Goal: Information Seeking & Learning: Learn about a topic

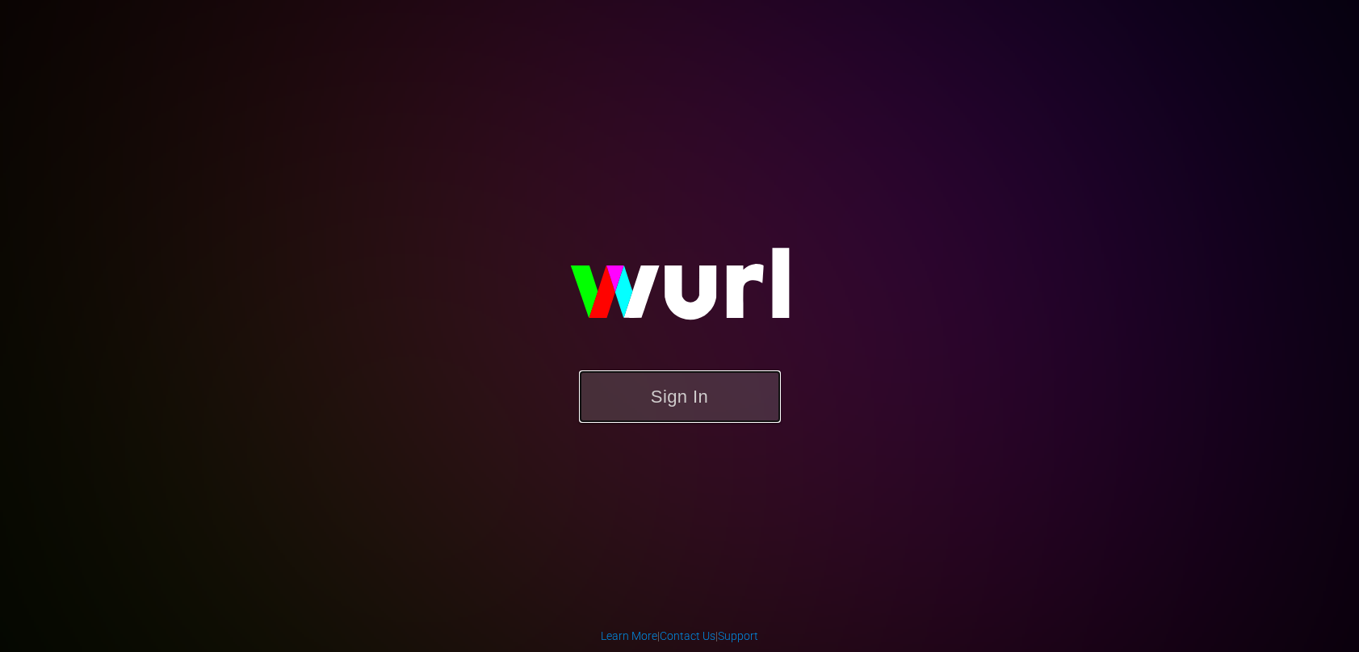
click at [737, 409] on button "Sign In" at bounding box center [680, 397] width 202 height 52
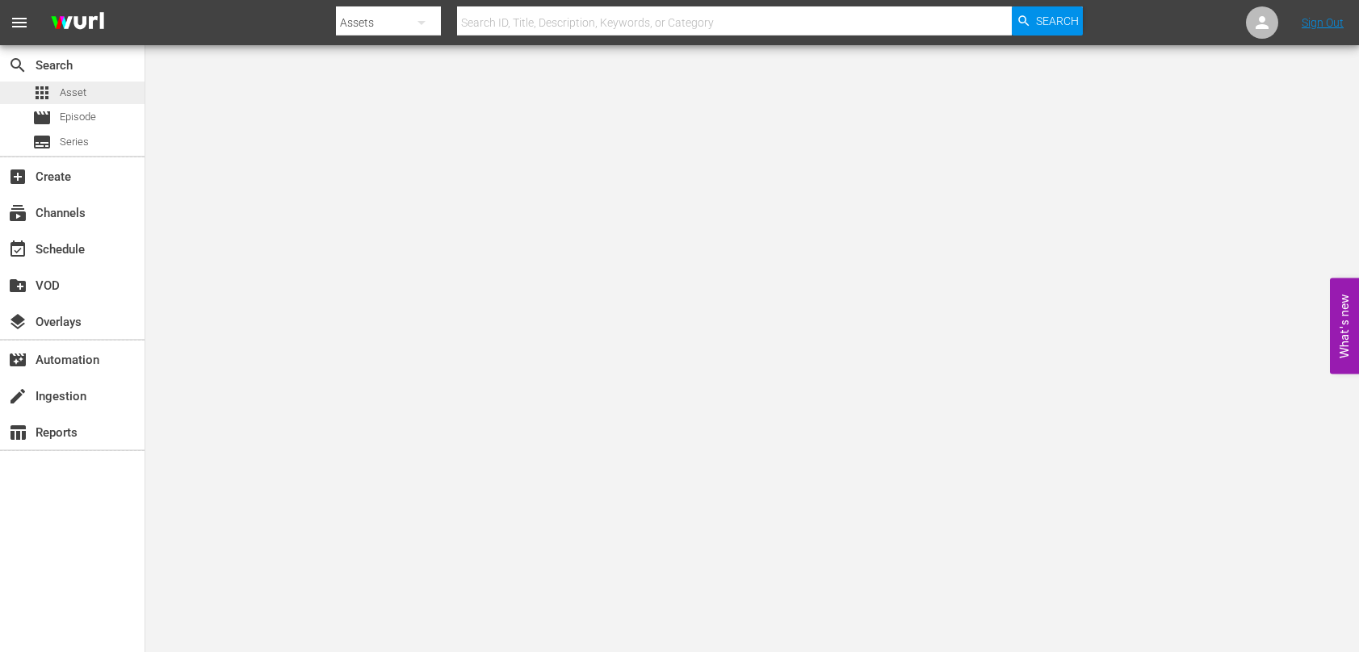
click at [76, 95] on span "Asset" at bounding box center [73, 93] width 27 height 16
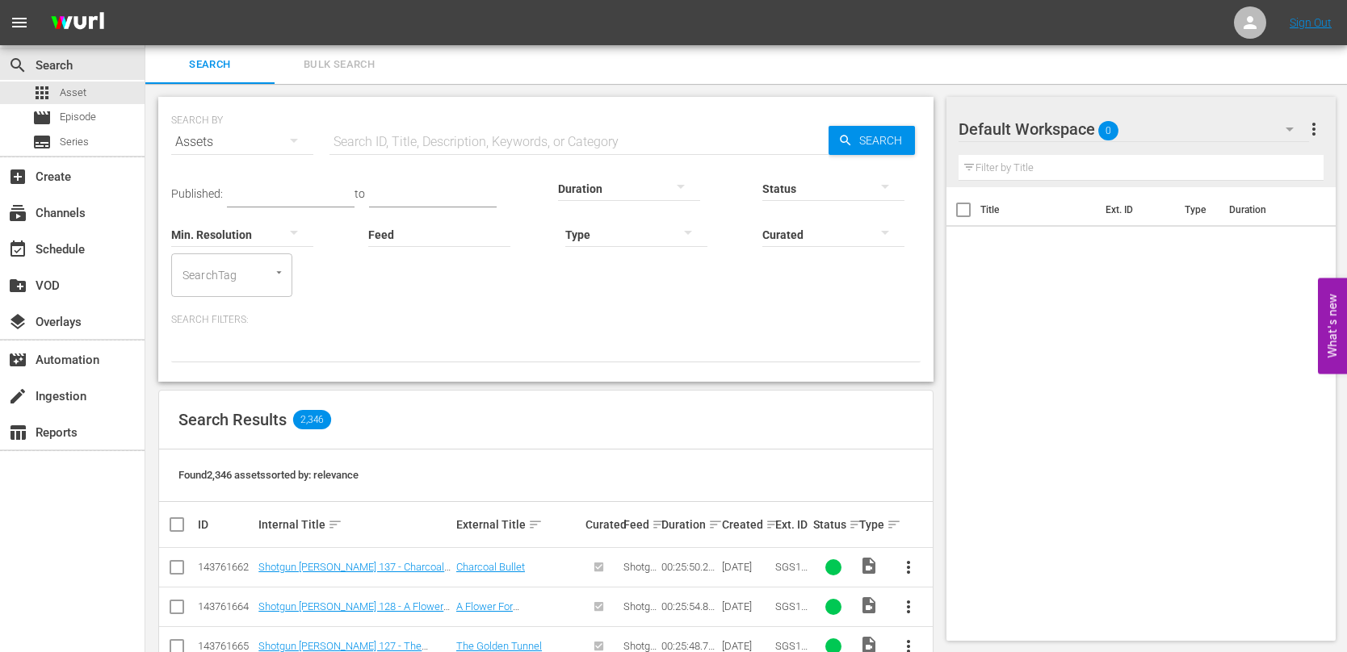
click at [573, 134] on input "text" at bounding box center [578, 142] width 499 height 39
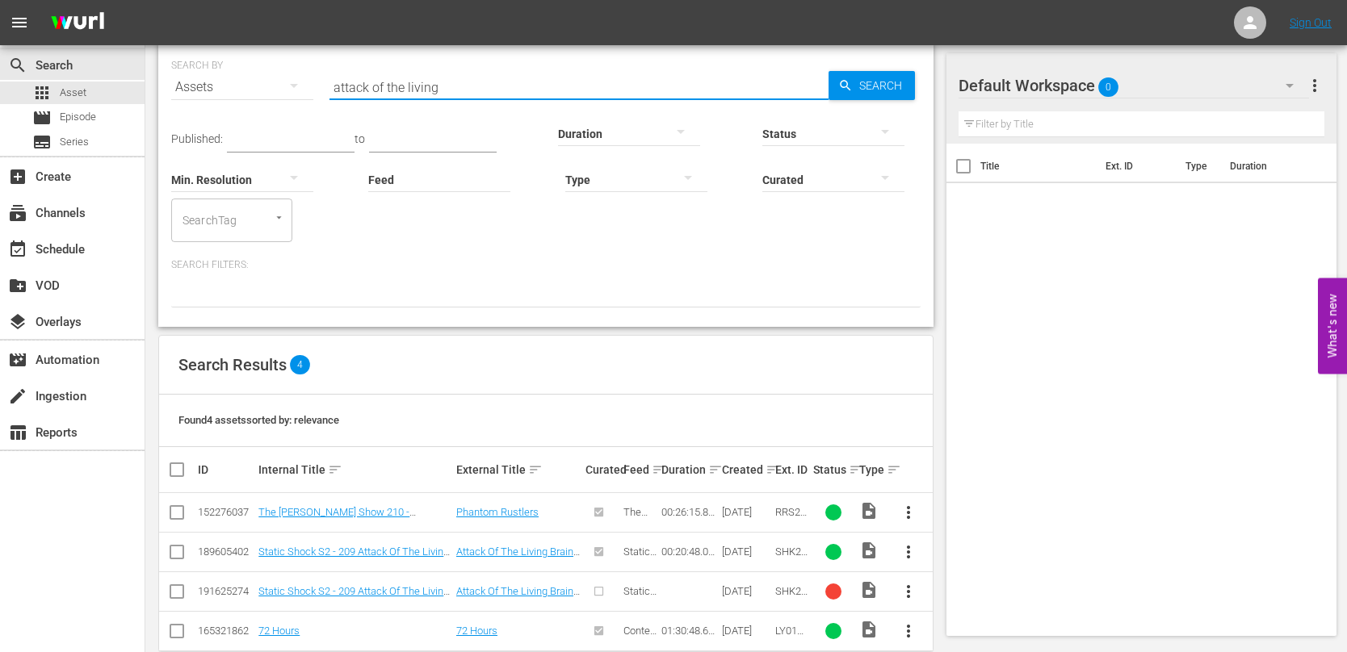
scroll to position [81, 0]
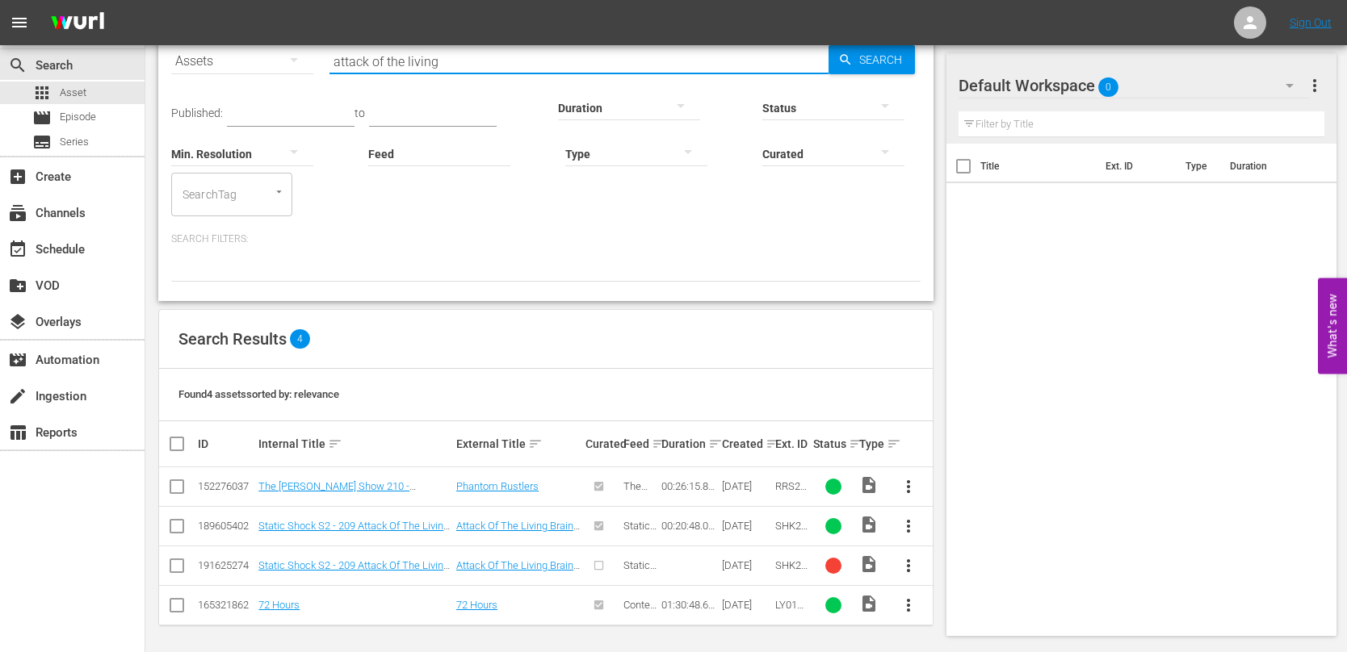
type input "attack of the living"
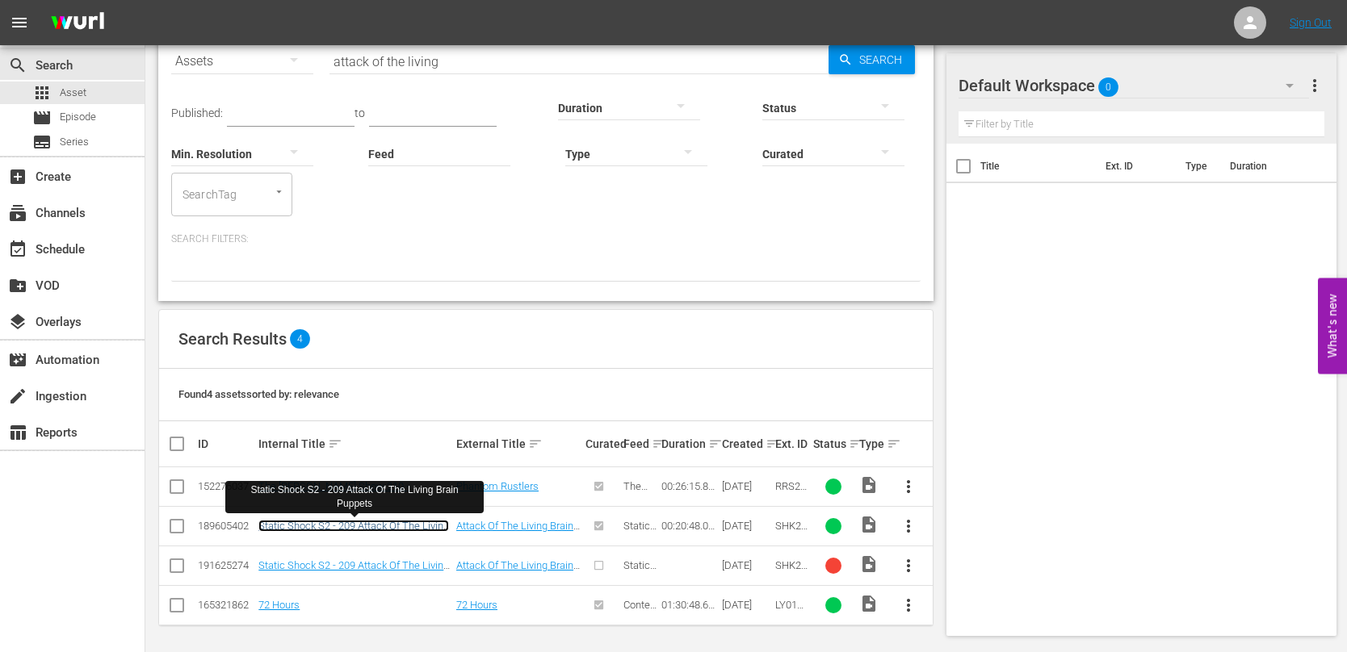
click at [379, 526] on link "Static Shock S2 - 209 Attack Of The Living Brain Puppets" at bounding box center [353, 532] width 191 height 24
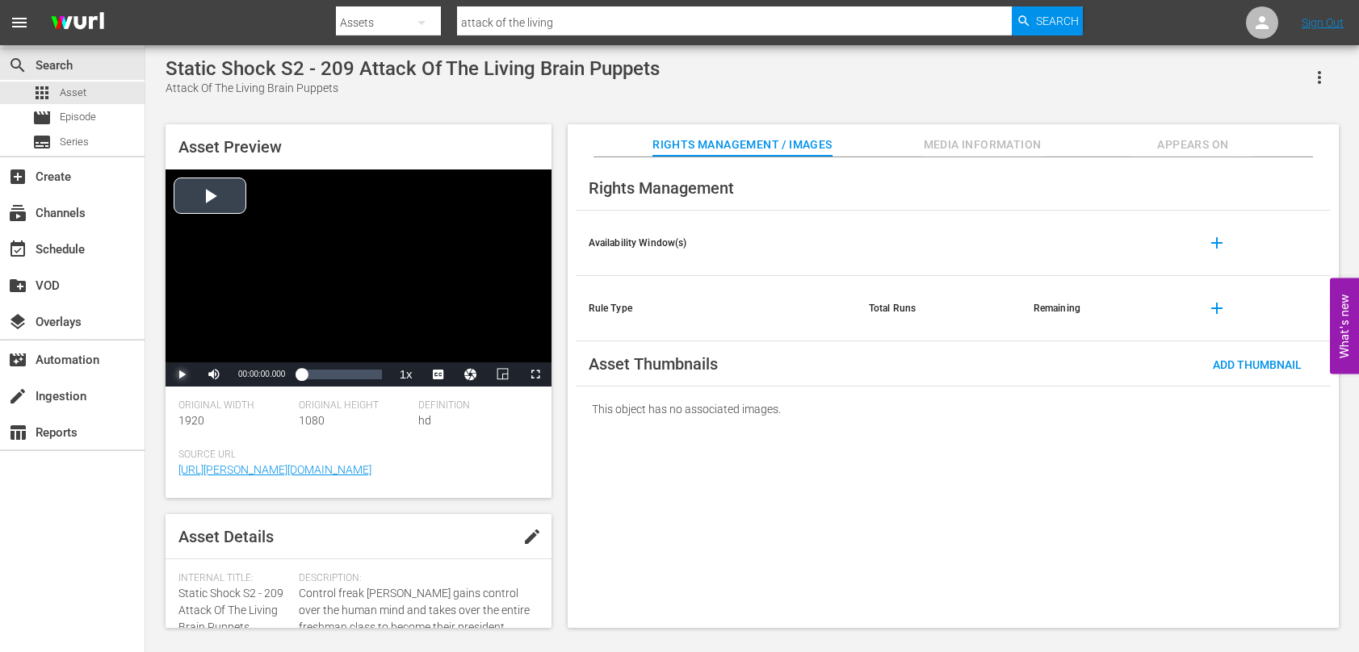
click at [182, 375] on span "Video Player" at bounding box center [182, 375] width 0 height 0
click at [446, 339] on span "Video Player" at bounding box center [445, 336] width 15 height 16
drag, startPoint x: 262, startPoint y: 374, endPoint x: 243, endPoint y: 374, distance: 19.4
click at [243, 374] on div "Volume Level" at bounding box center [238, 374] width 10 height 2
click at [318, 377] on div "Loaded : 5.77% 00:03:59.524 00:00:21.162" at bounding box center [341, 375] width 80 height 16
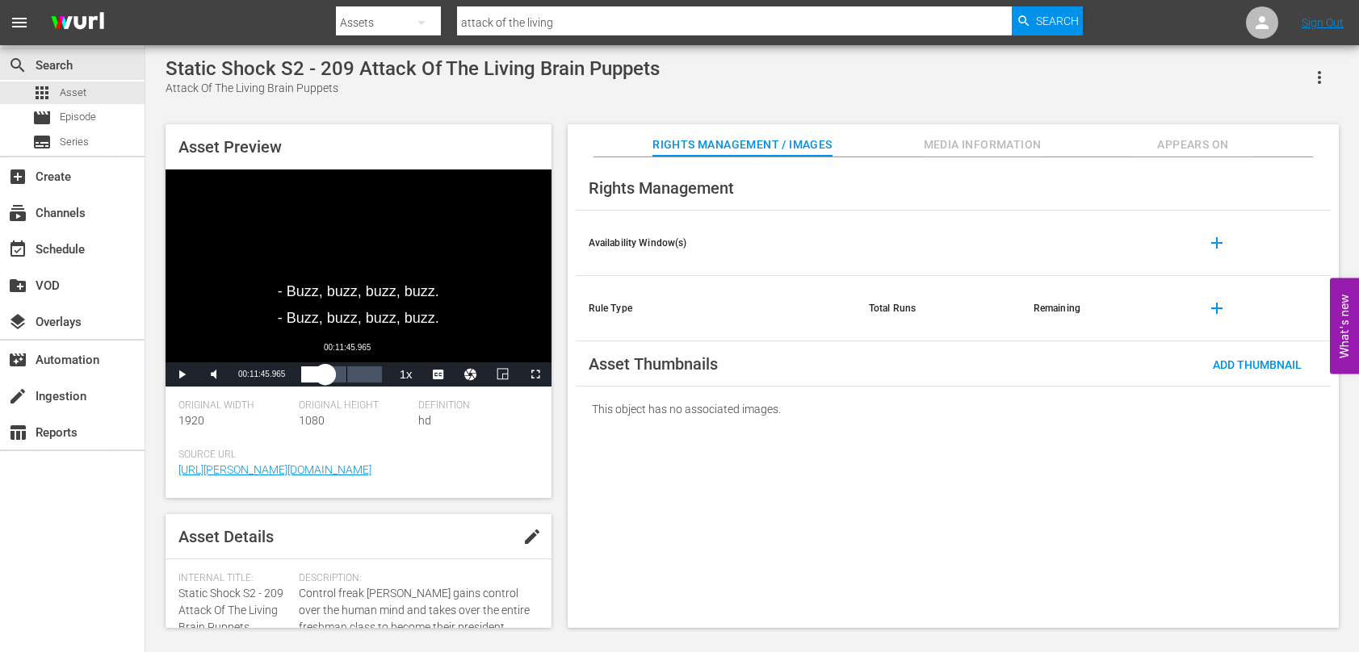
click at [346, 378] on div "00:11:45.965" at bounding box center [346, 375] width 1 height 16
click at [373, 378] on div "Loaded : 69.28% 00:18:41.981 00:13:23.393" at bounding box center [341, 375] width 80 height 16
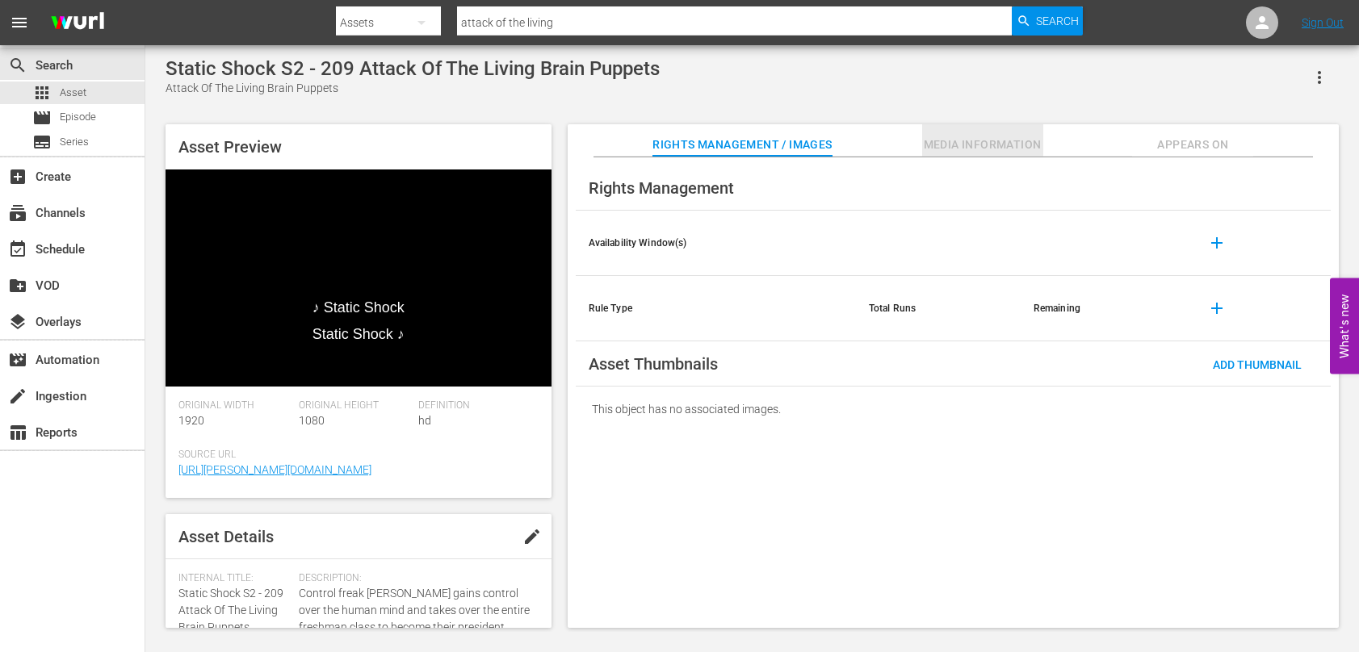
click at [936, 143] on span "Media Information" at bounding box center [982, 145] width 121 height 20
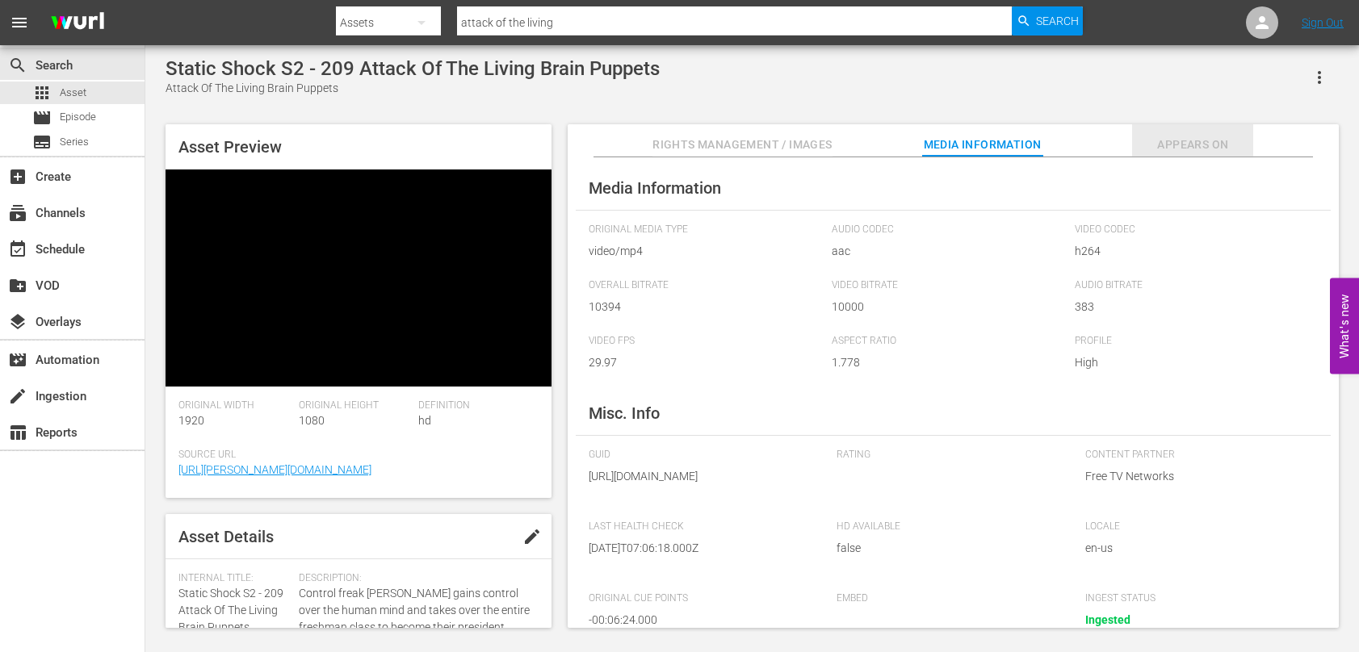
click at [1176, 149] on span "Appears On" at bounding box center [1192, 145] width 121 height 20
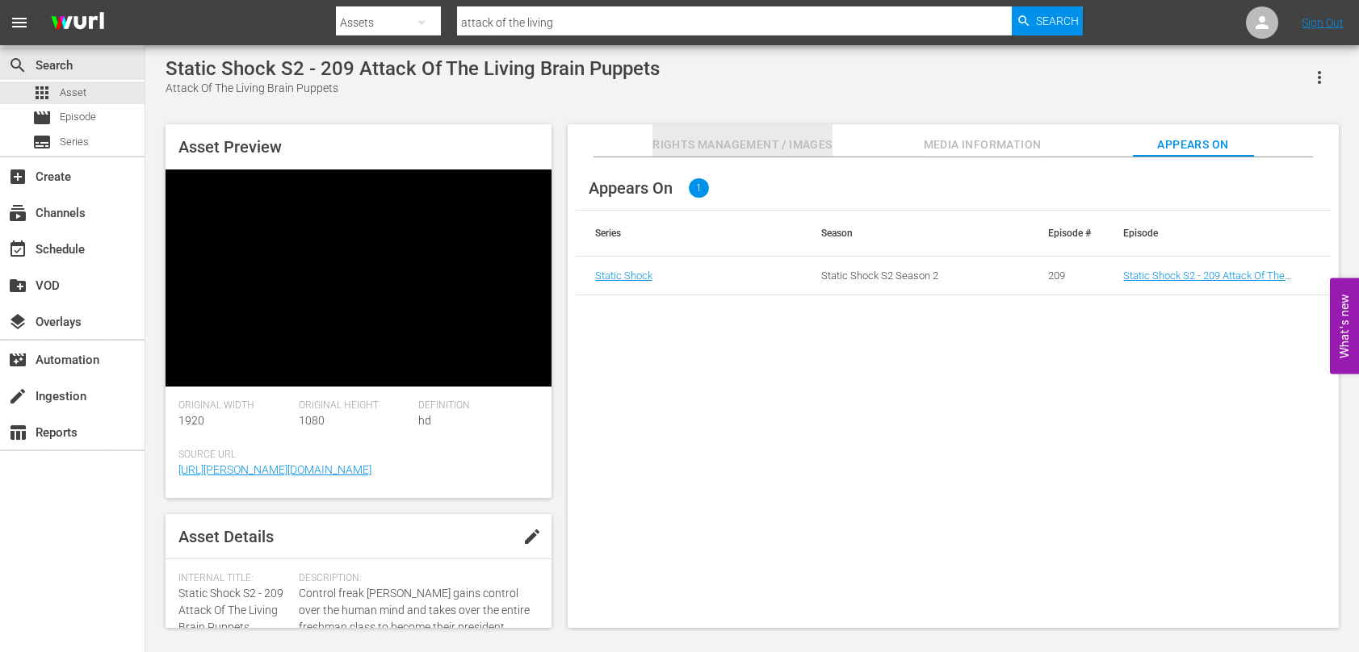
click at [664, 138] on span "Rights Management / Images" at bounding box center [741, 145] width 179 height 20
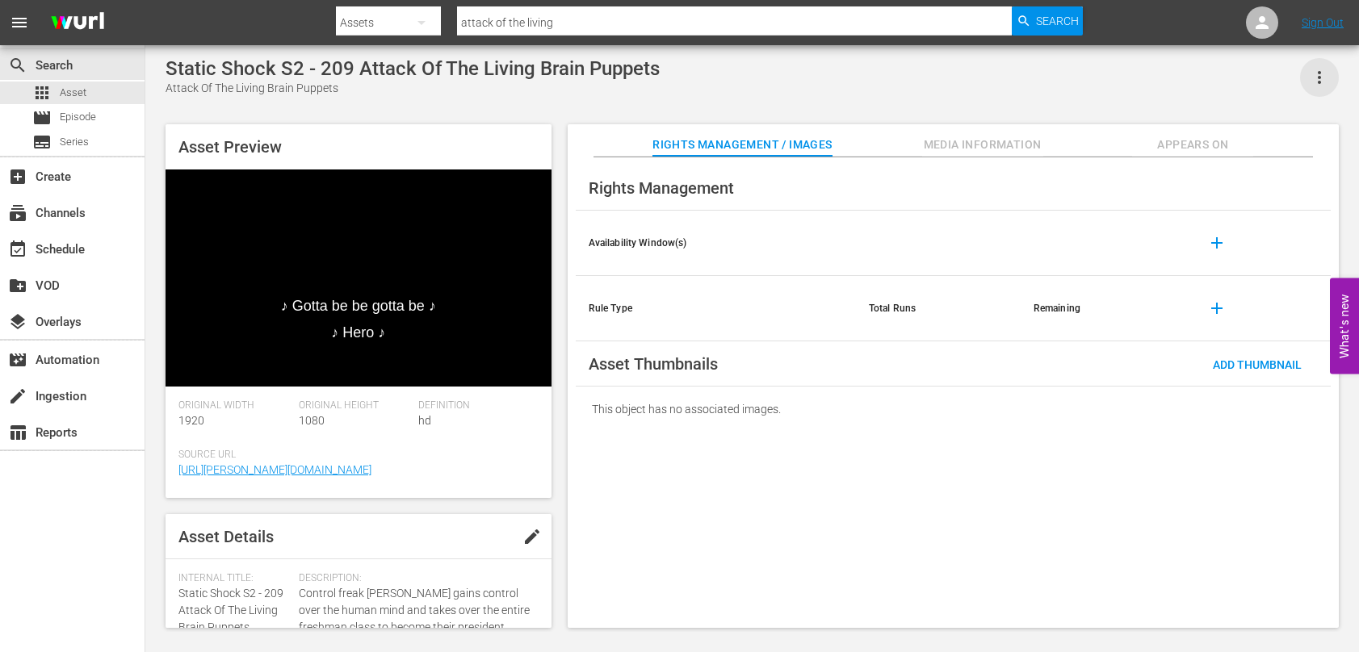
click at [1314, 82] on icon "button" at bounding box center [1318, 77] width 19 height 19
click at [1105, 70] on div "Static Shock S2 - 209 Attack Of The Living Brain Puppets Attack Of The Living B…" at bounding box center [752, 77] width 1173 height 40
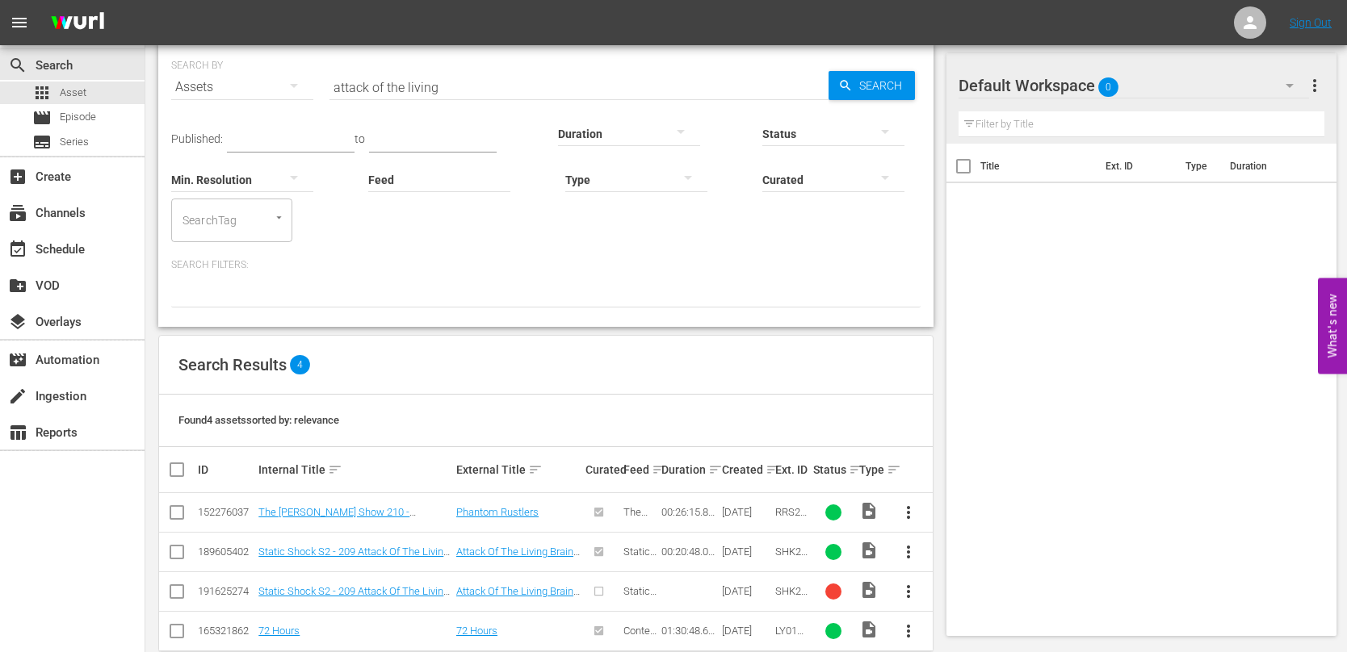
scroll to position [84, 0]
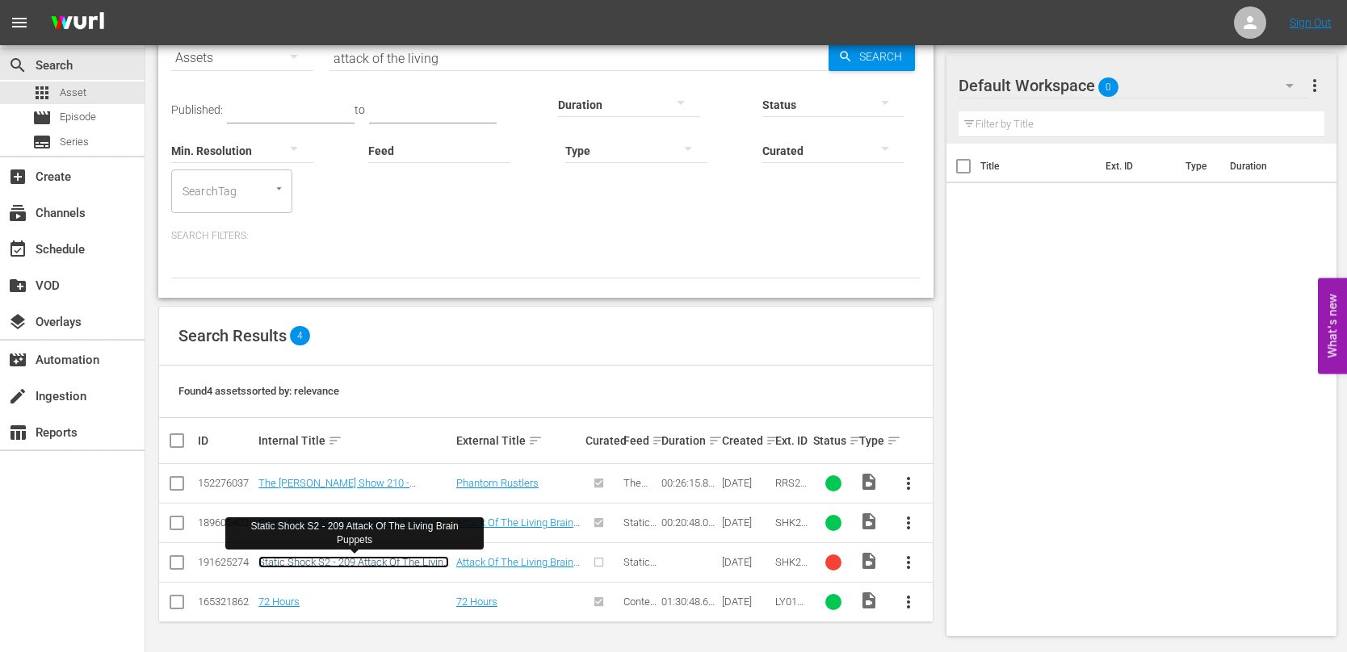
click at [418, 564] on link "Static Shock S2 - 209 Attack Of The Living Brain Puppets" at bounding box center [353, 568] width 191 height 24
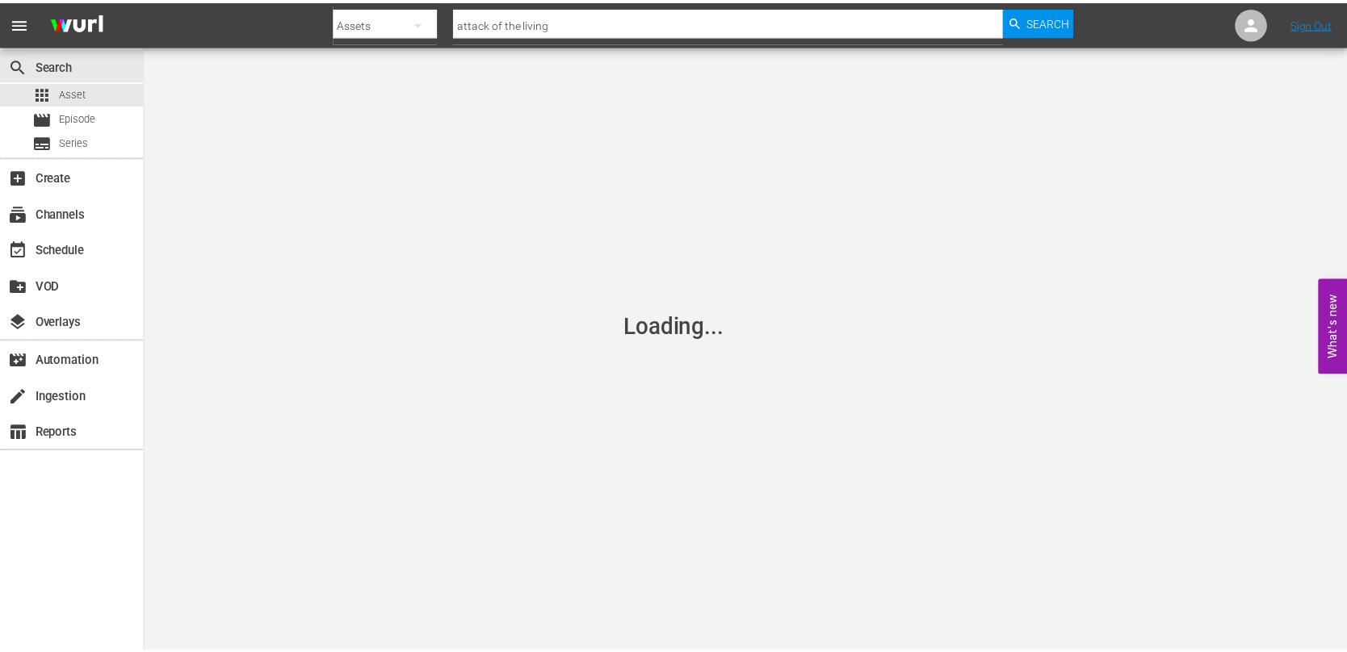
scroll to position [2, 0]
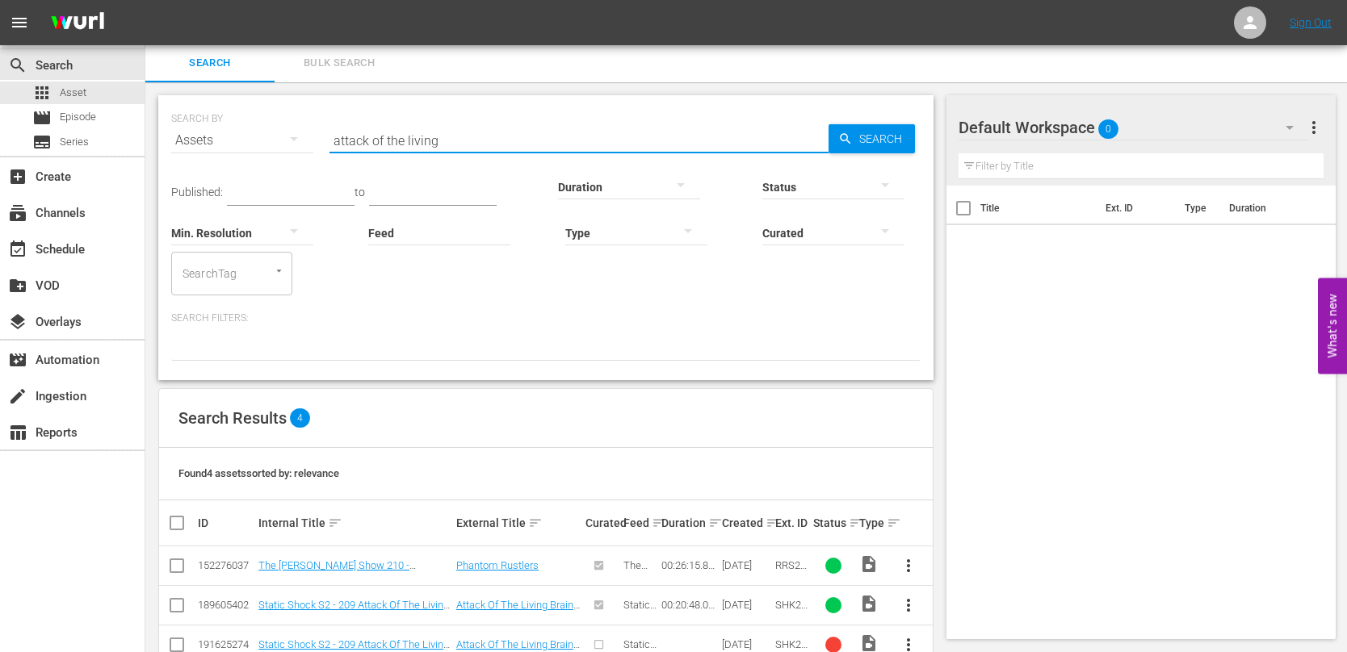
drag, startPoint x: 522, startPoint y: 145, endPoint x: 295, endPoint y: 130, distance: 226.6
click at [295, 130] on div "SEARCH BY Search By Assets Search ID, Title, Description, Keywords, or Category…" at bounding box center [545, 131] width 749 height 58
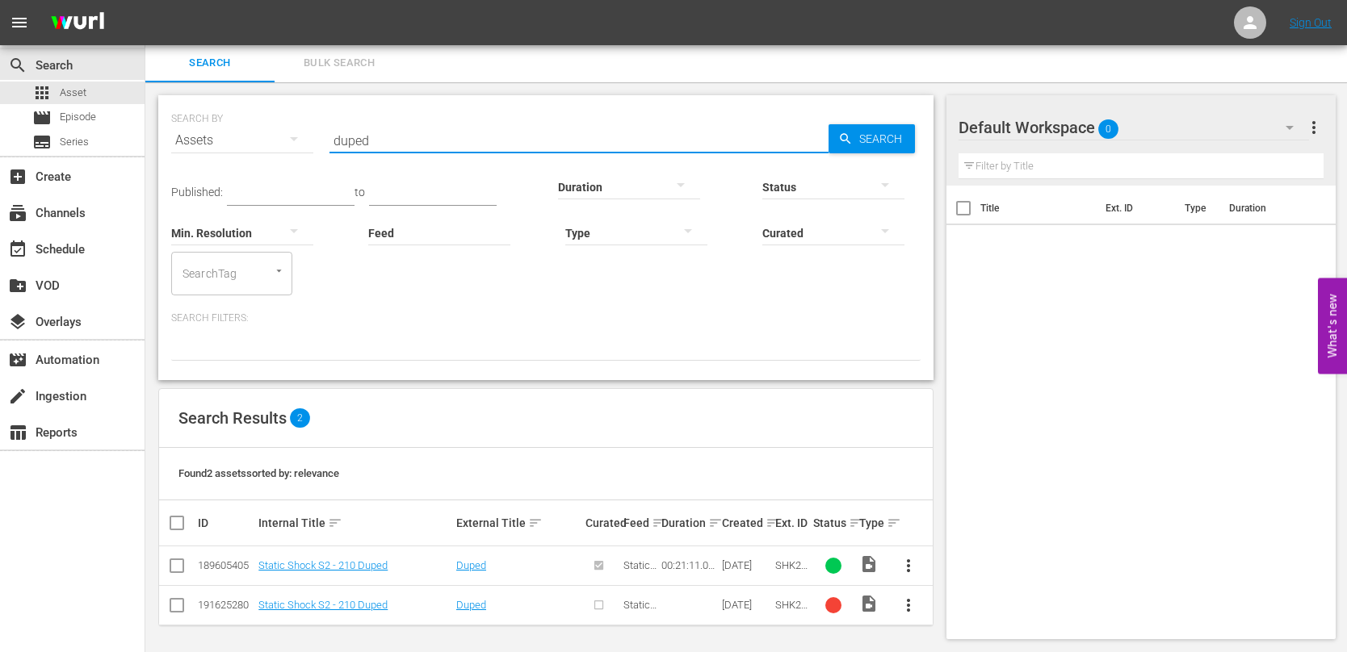
scroll to position [5, 0]
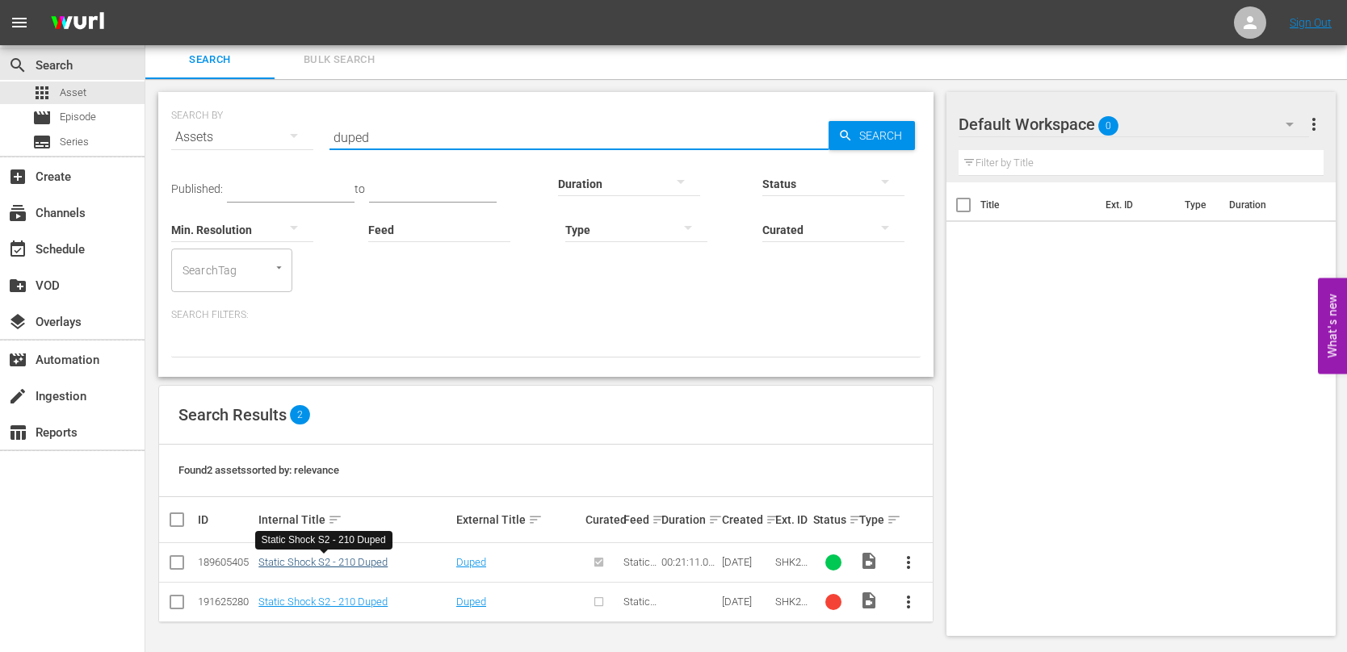
type input "duped"
click at [321, 565] on link "Static Shock S2 - 210 Duped" at bounding box center [322, 562] width 129 height 12
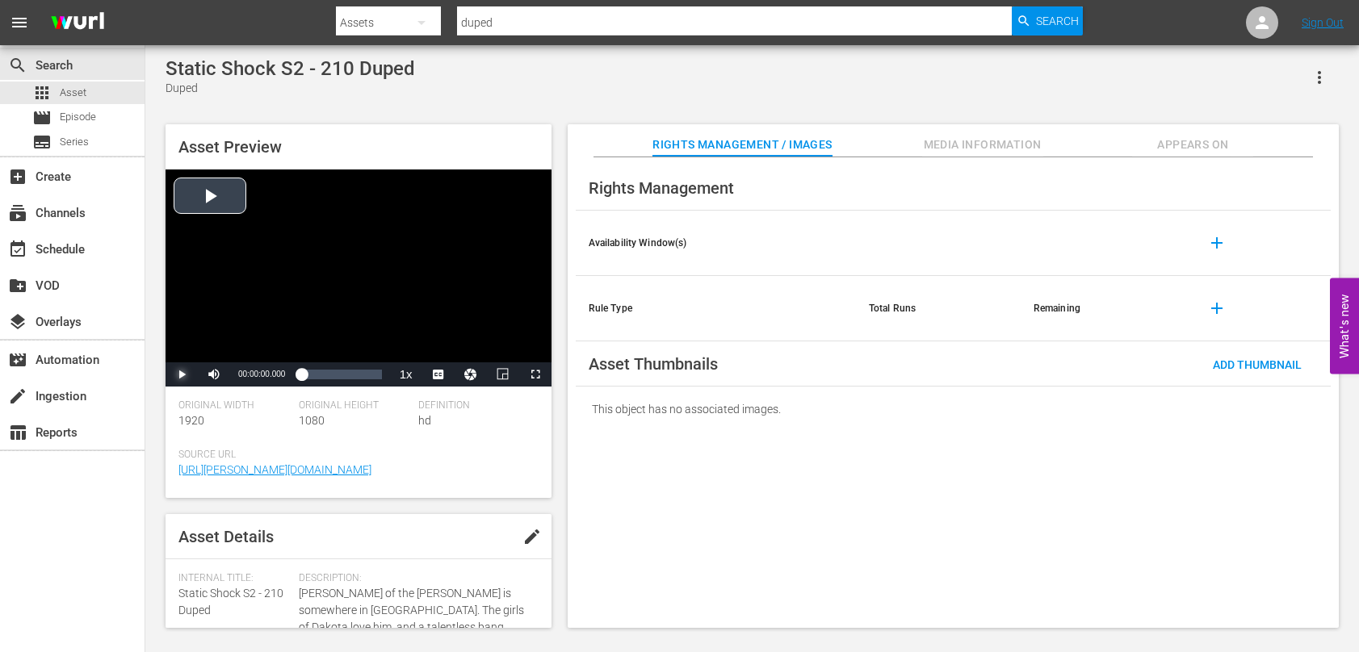
click at [182, 375] on span "Video Player" at bounding box center [182, 375] width 0 height 0
click at [439, 328] on span "Video Player" at bounding box center [445, 336] width 15 height 16
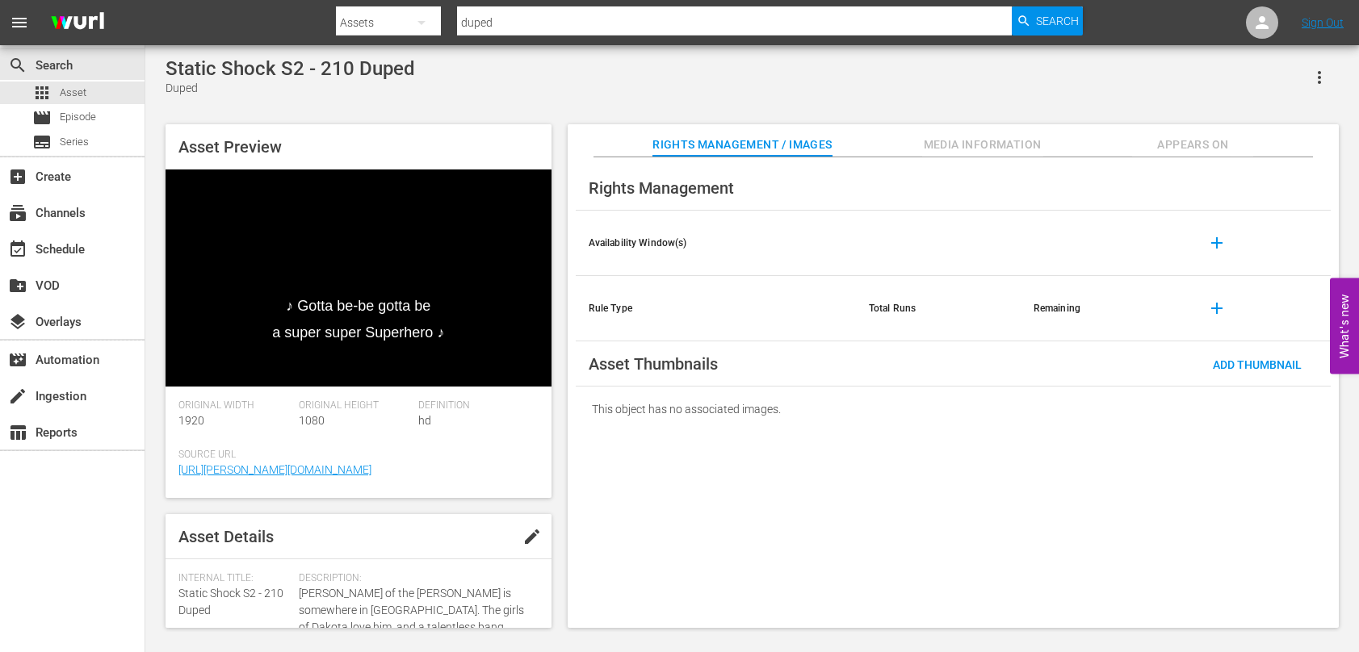
click at [559, 415] on div "Asset Preview ♪ Gotta be-be gotta be a super super Superhero ♪ Video Player is …" at bounding box center [751, 368] width 1189 height 504
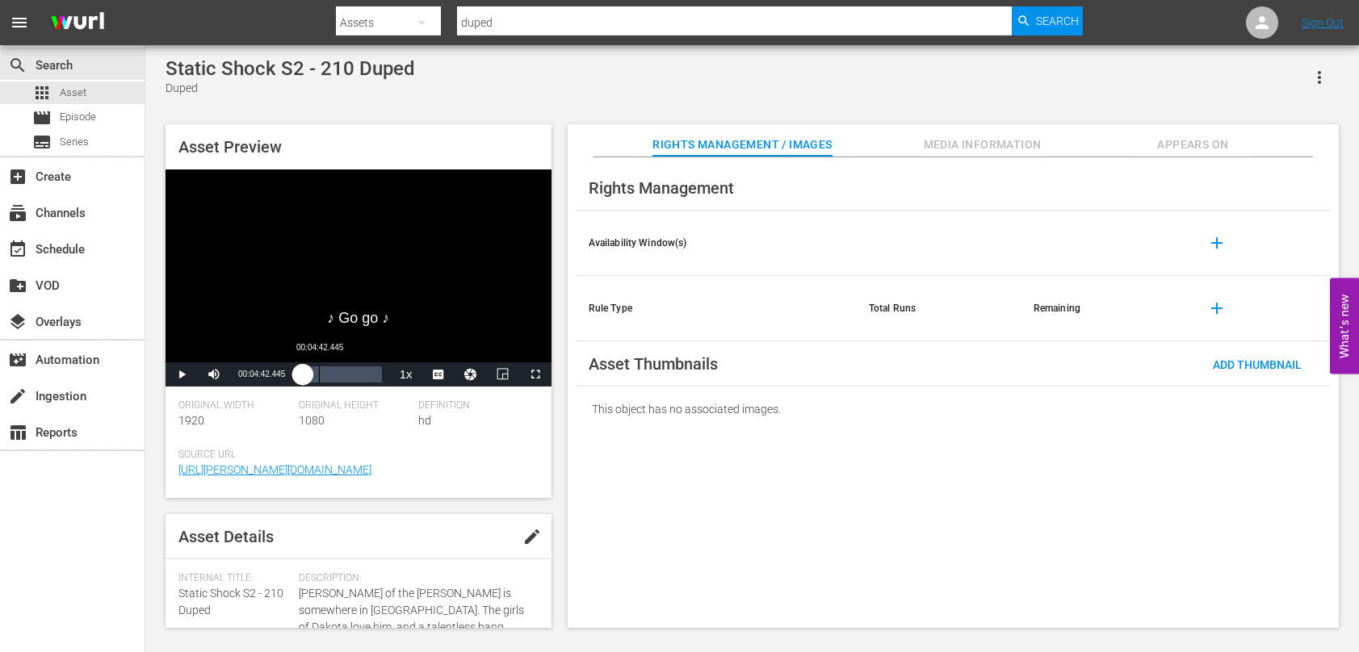
click at [319, 380] on div "00:04:42.445" at bounding box center [319, 375] width 1 height 16
click at [347, 379] on div "Loaded : 33.54% 00:12:11.789 00:06:05.499" at bounding box center [341, 375] width 80 height 16
click at [376, 376] on div "00:19:53.972" at bounding box center [376, 375] width 1 height 16
click at [78, 91] on span "Asset" at bounding box center [73, 93] width 27 height 16
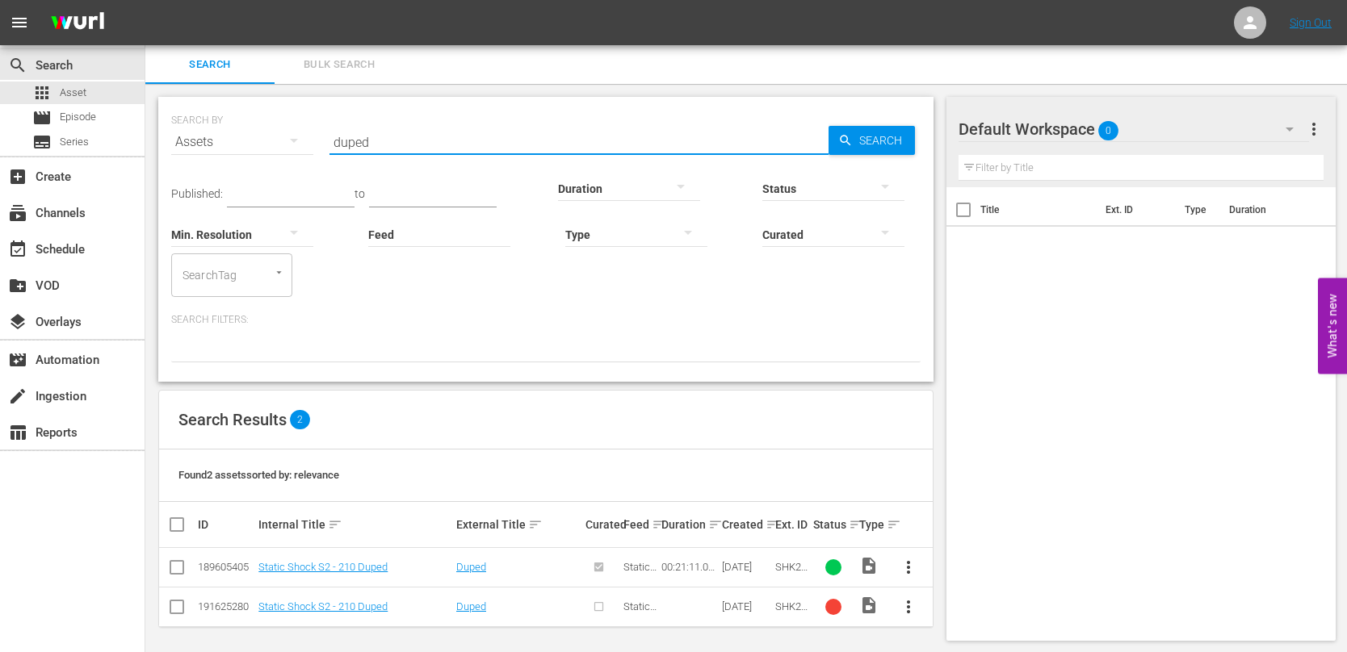
drag, startPoint x: 441, startPoint y: 138, endPoint x: 220, endPoint y: 139, distance: 220.4
click at [224, 139] on div "SEARCH BY Search By Assets Search ID, Title, Description, Keywords, or Category…" at bounding box center [545, 132] width 749 height 58
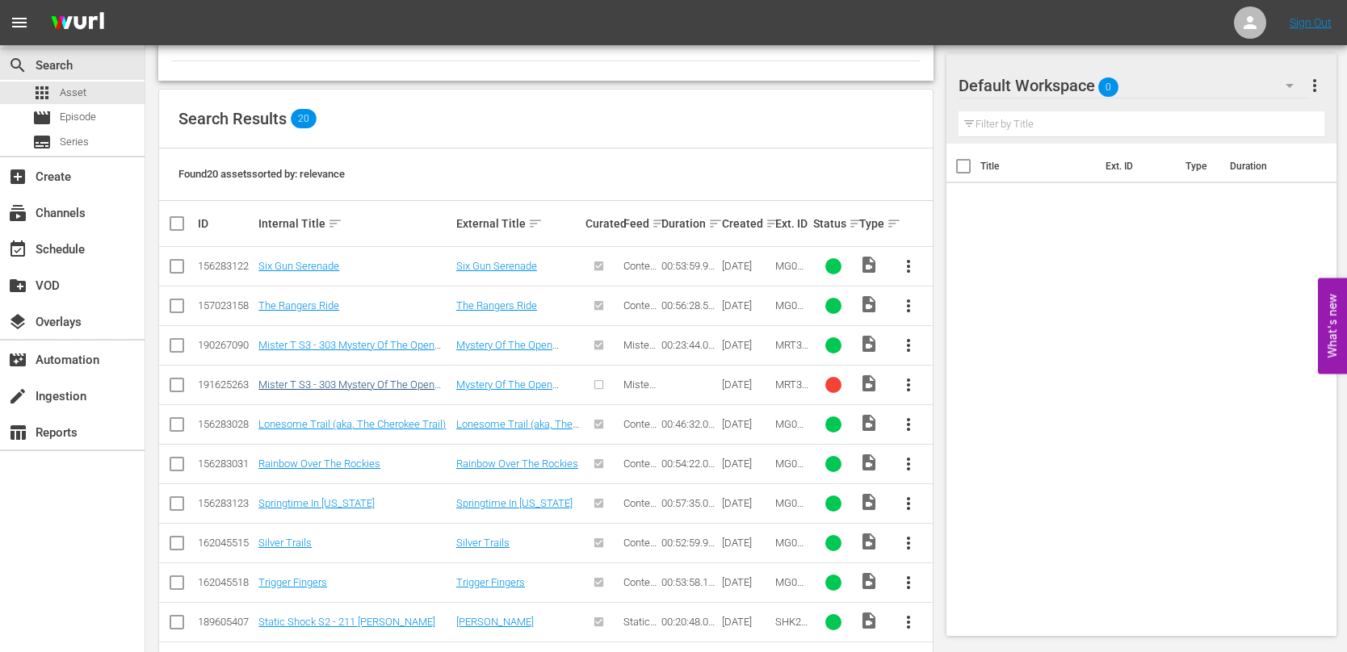
scroll to position [404, 0]
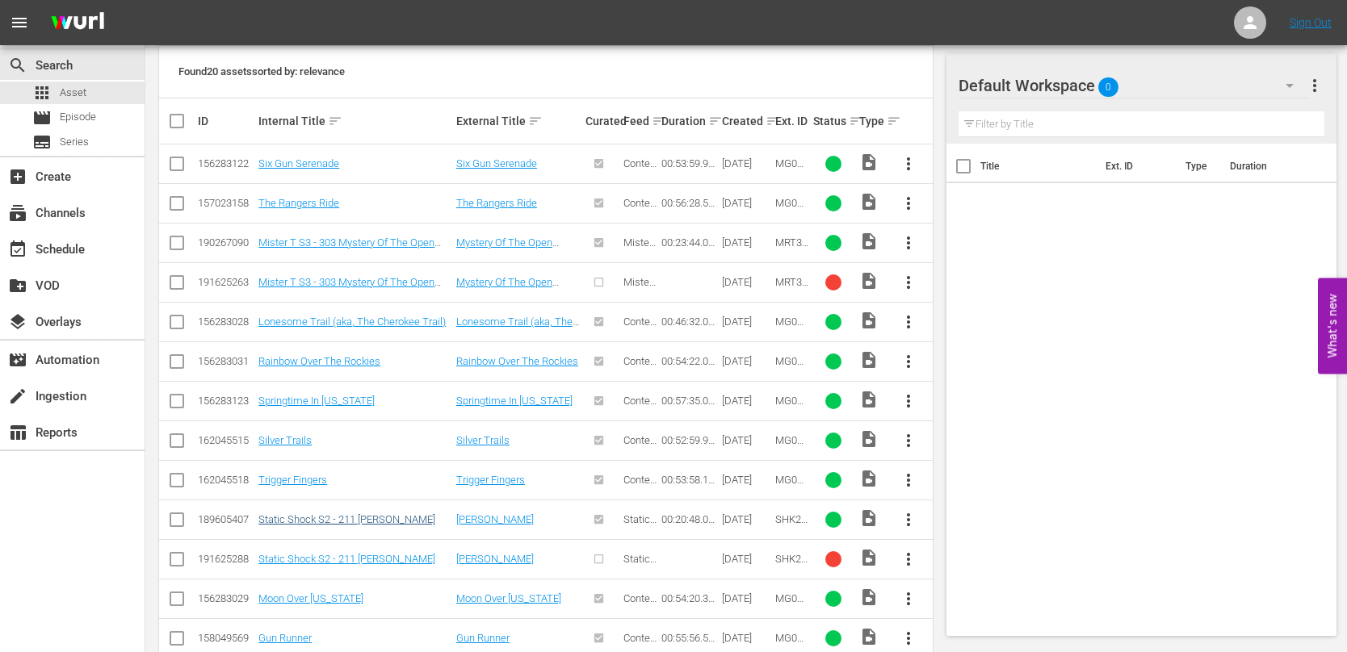
type input "[PERSON_NAME]"
click at [344, 519] on link "Static Shock S2 - 211 [PERSON_NAME]" at bounding box center [346, 519] width 177 height 12
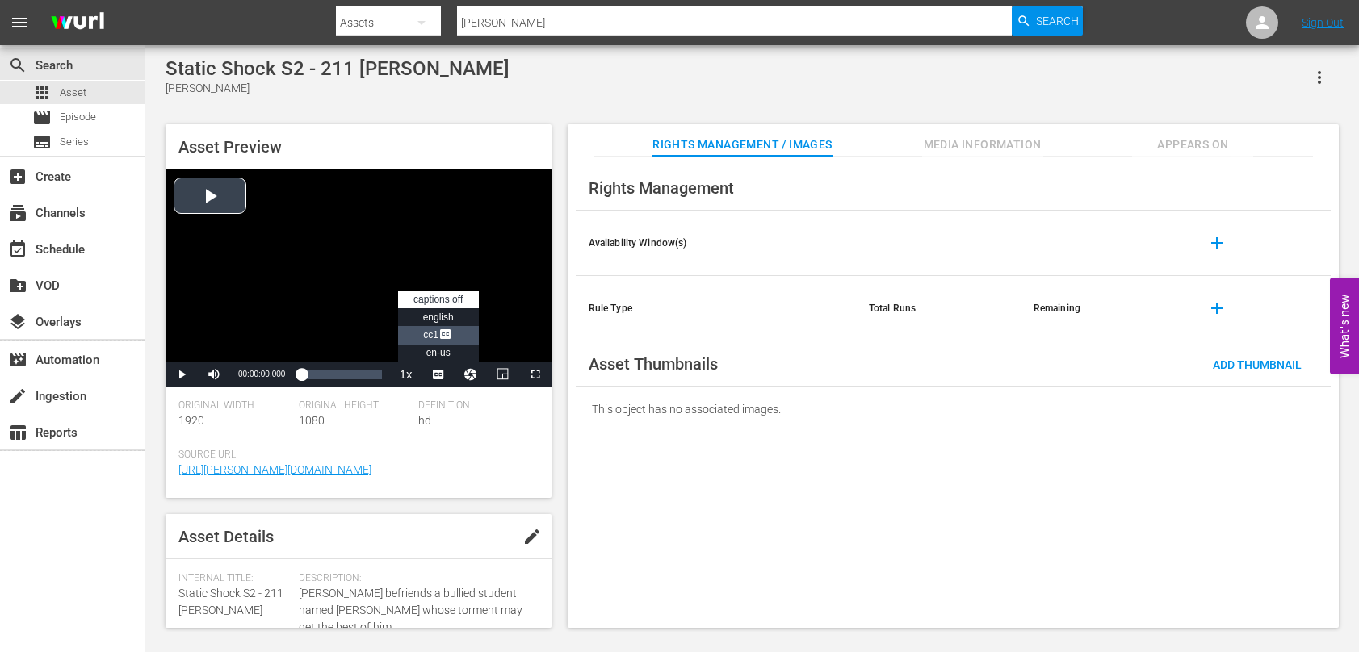
click at [448, 332] on span "Video Player" at bounding box center [445, 336] width 15 height 16
click at [182, 375] on span "Video Player" at bounding box center [182, 375] width 0 height 0
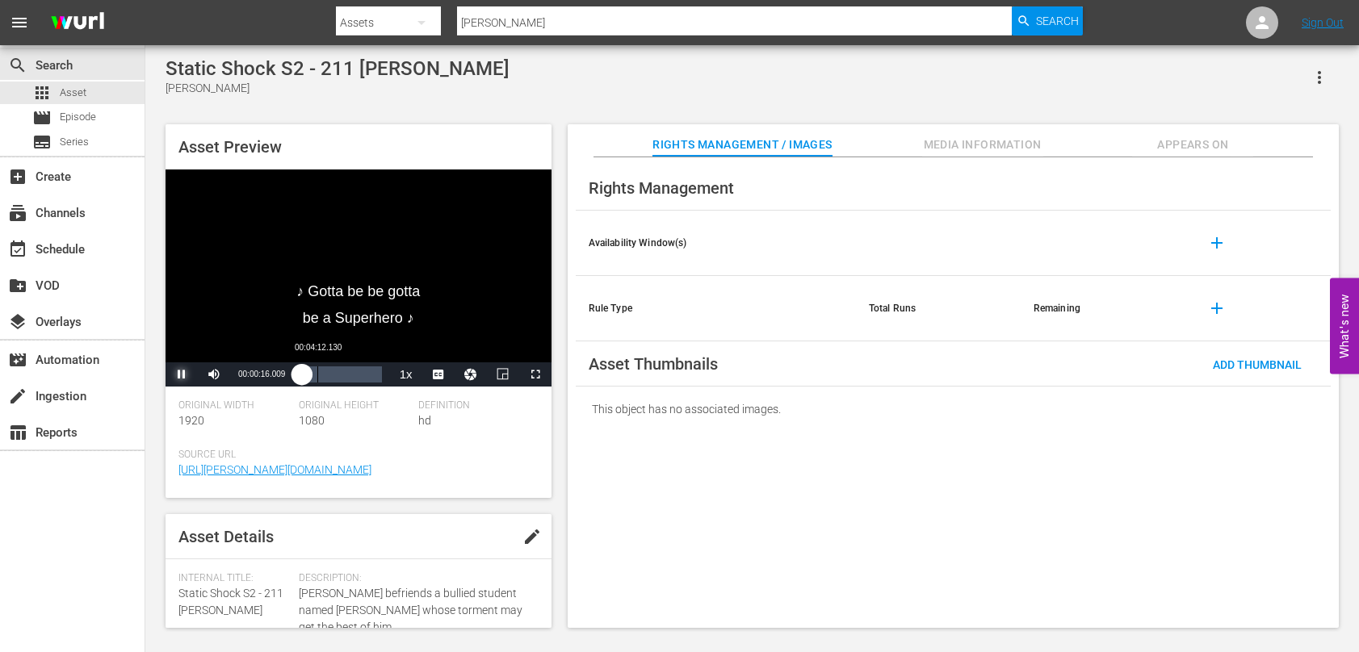
click at [317, 381] on div "00:04:12.130" at bounding box center [317, 375] width 1 height 16
click at [343, 376] on div "00:10:55.539" at bounding box center [343, 375] width 1 height 16
click at [362, 381] on div "Loaded : 64.00% 00:15:58.096 00:12:15.201" at bounding box center [341, 375] width 80 height 16
click at [359, 375] on div "00:16:05.675" at bounding box center [330, 375] width 58 height 16
click at [373, 374] on div "00:15:58.901" at bounding box center [337, 375] width 72 height 16
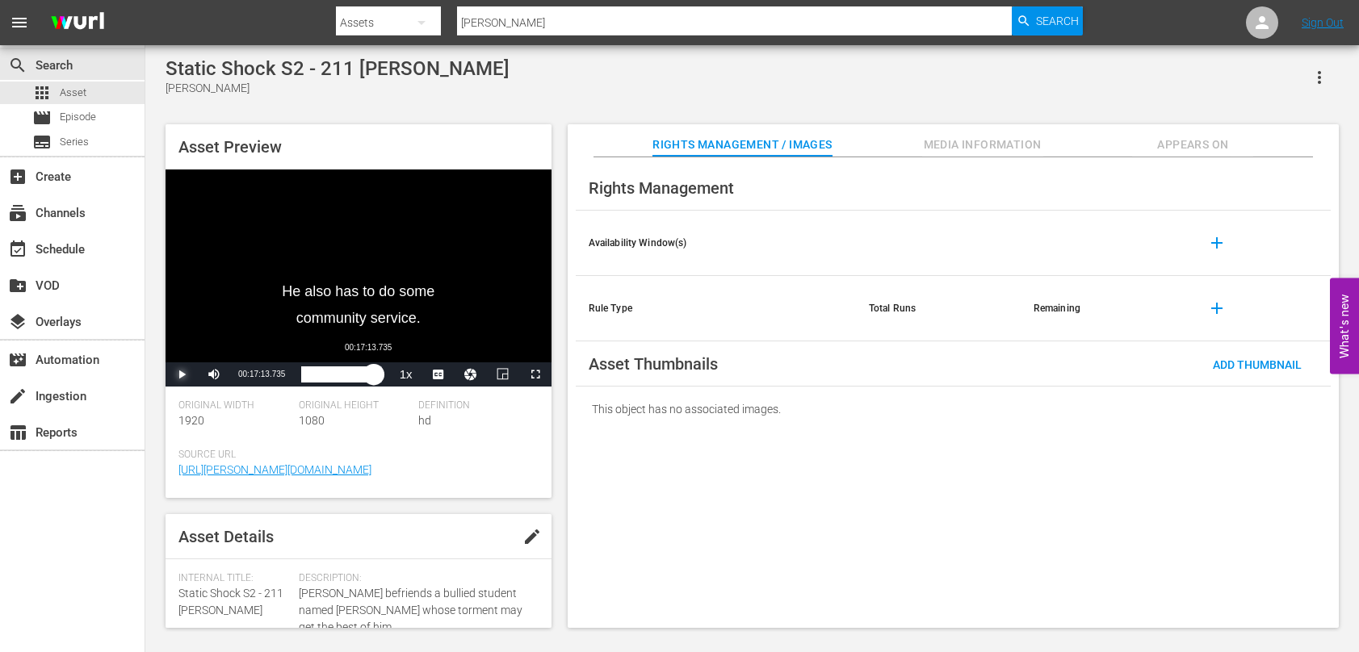
click at [367, 375] on div "00:18:49.356" at bounding box center [337, 375] width 73 height 16
click at [367, 380] on div "00:17:31.689" at bounding box center [335, 375] width 68 height 16
click at [365, 380] on div "00:17:14.560" at bounding box center [334, 375] width 66 height 16
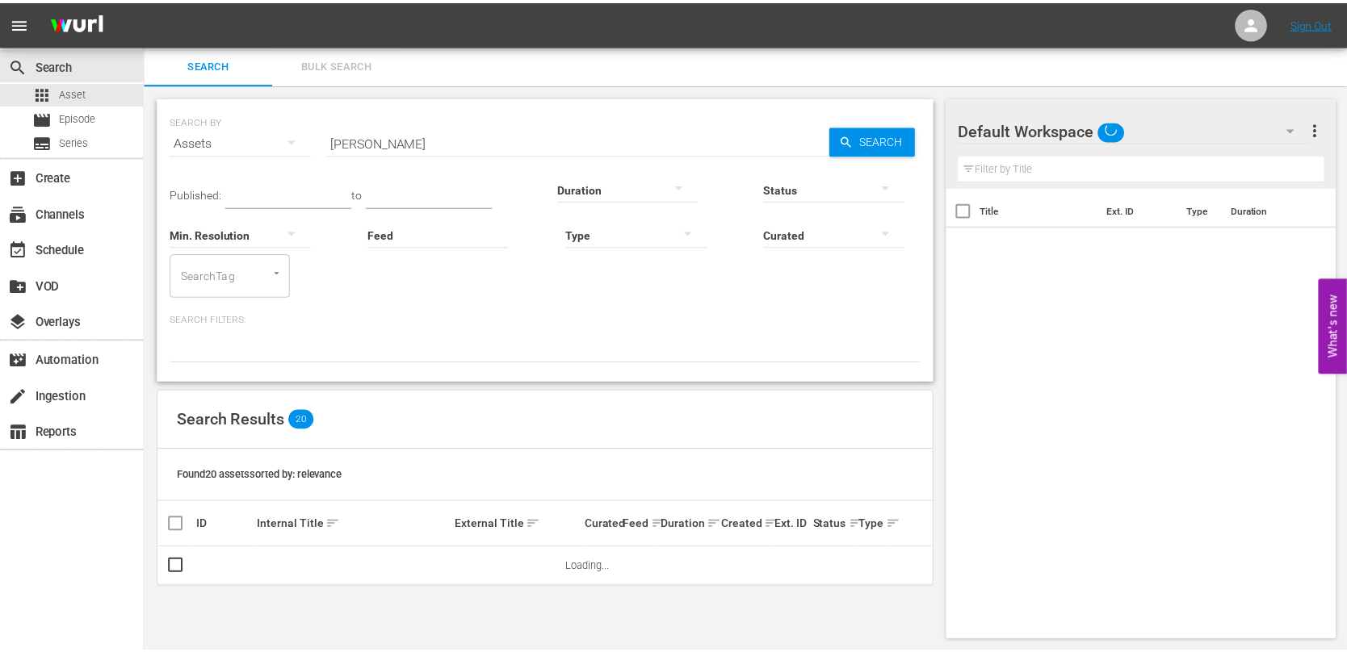
scroll to position [2, 0]
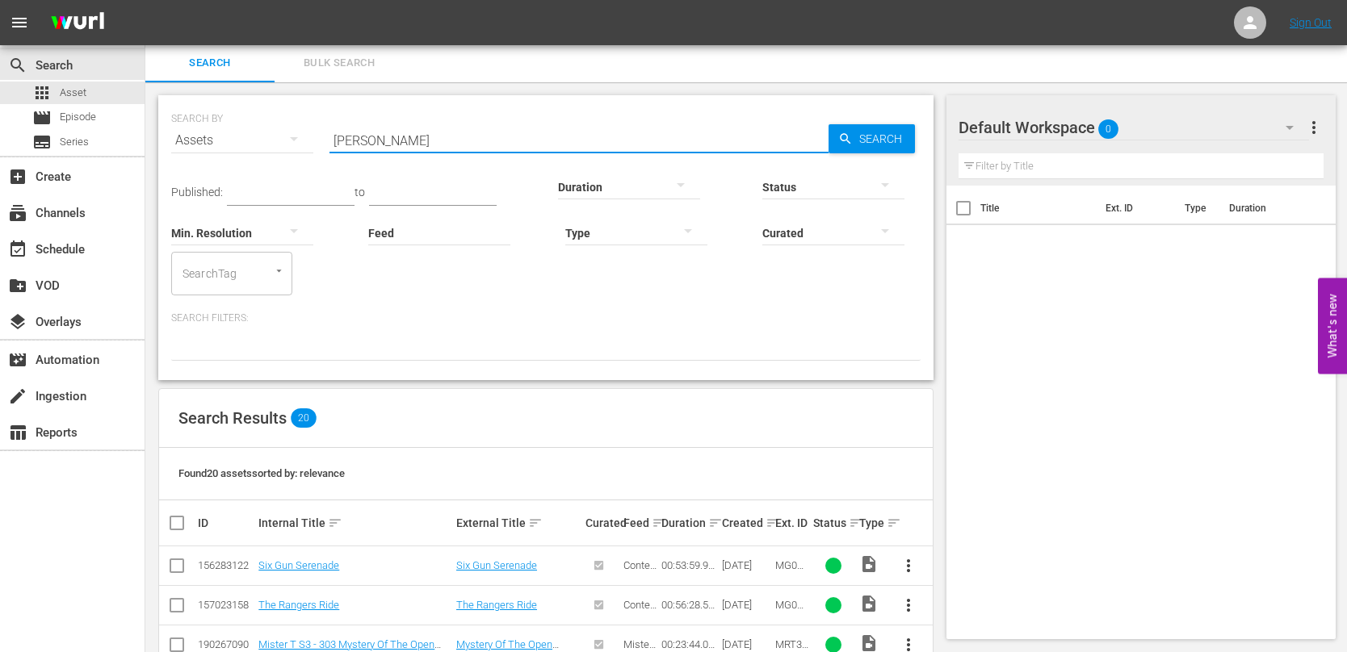
drag, startPoint x: 409, startPoint y: 142, endPoint x: 256, endPoint y: 141, distance: 152.6
click at [256, 141] on div "SEARCH BY Search By Assets Search ID, Title, Description, Keywords, or Category…" at bounding box center [545, 131] width 749 height 58
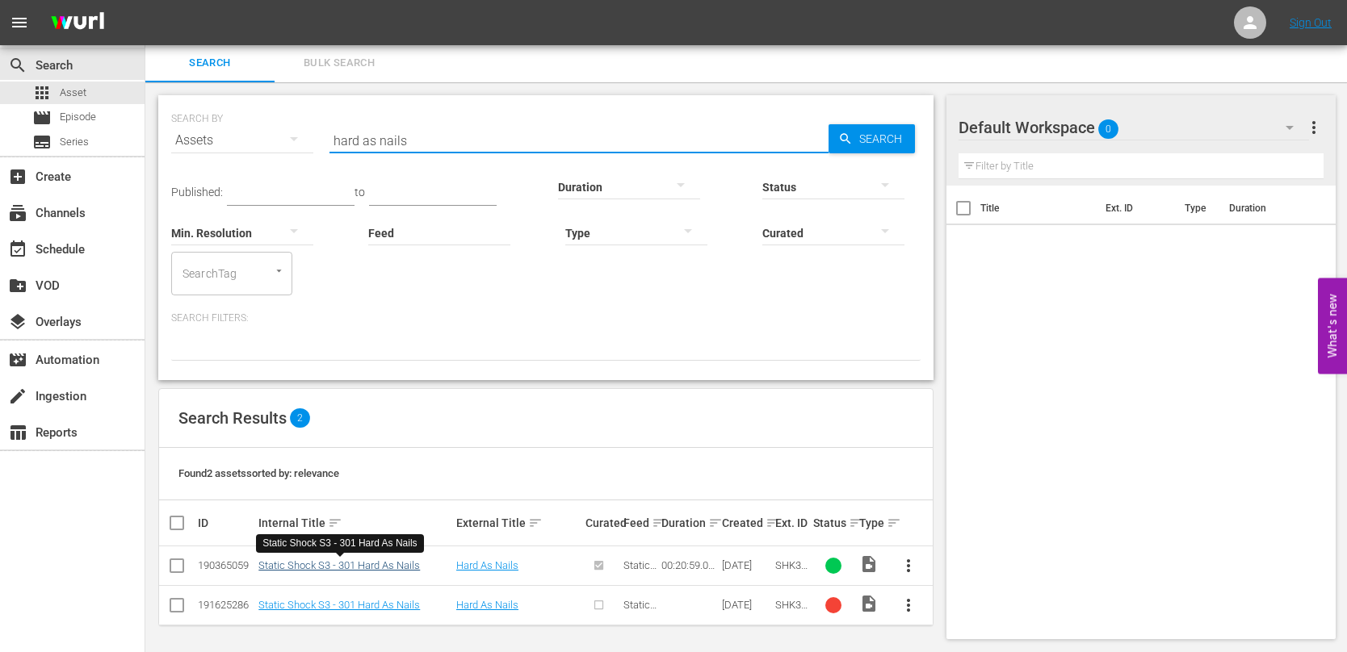
type input "hard as nails"
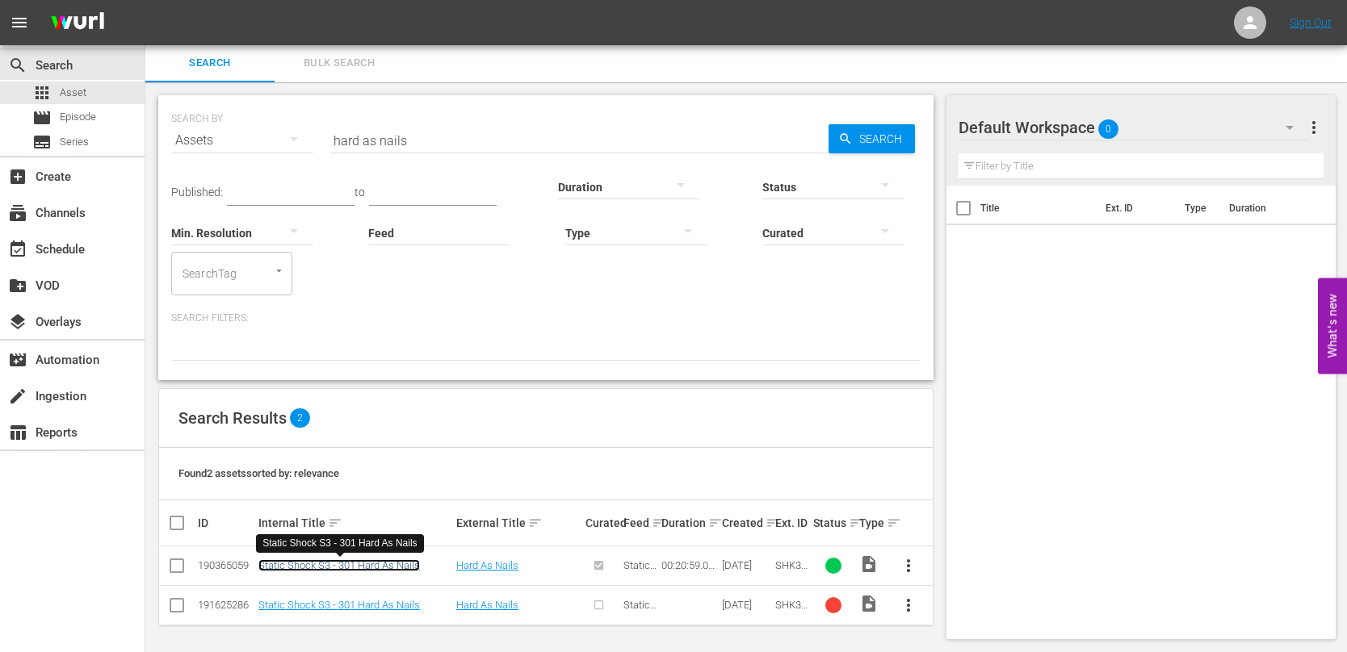
click at [379, 566] on link "Static Shock S3 - 301 Hard As Nails" at bounding box center [338, 565] width 161 height 12
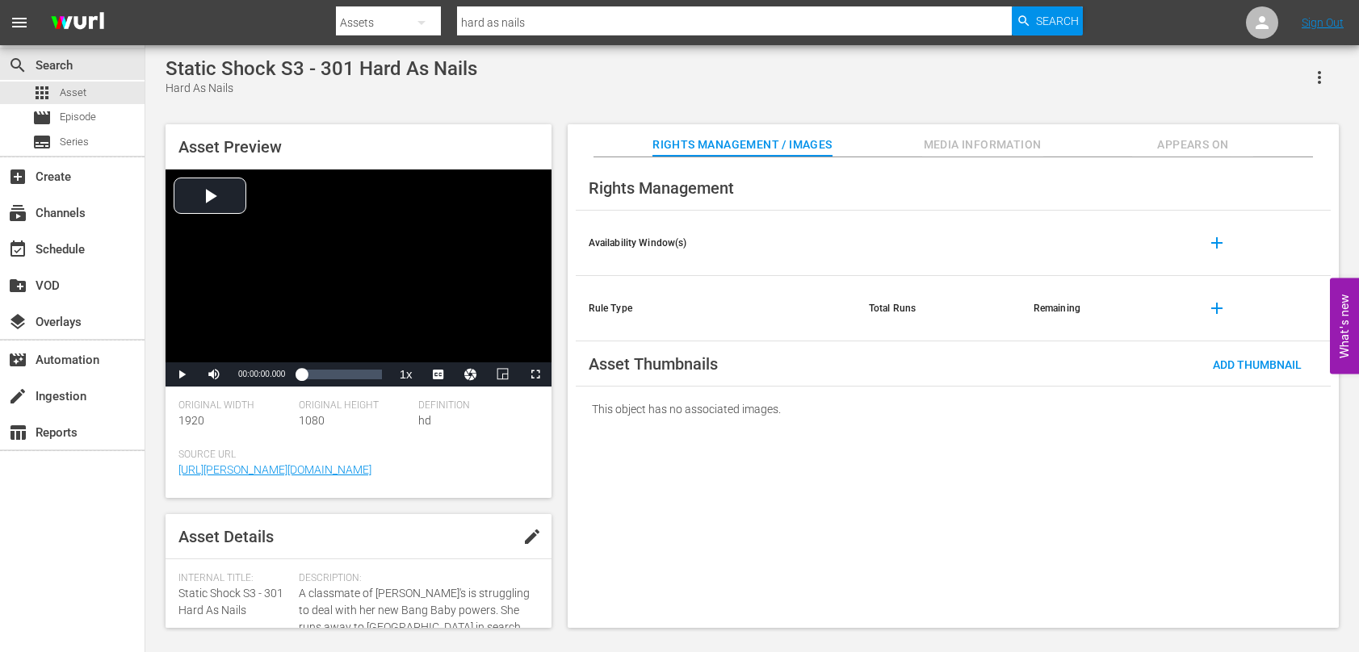
click at [564, 106] on div "Static Shock S3 - 301 Hard As Nails Hard As Nails Asset Preview Video Player is…" at bounding box center [751, 338] width 1189 height 563
drag, startPoint x: 182, startPoint y: 378, endPoint x: 196, endPoint y: 375, distance: 13.9
click at [182, 375] on span "Video Player" at bounding box center [182, 375] width 0 height 0
drag, startPoint x: 265, startPoint y: 373, endPoint x: 238, endPoint y: 373, distance: 26.6
click at [238, 373] on div "Volume Level" at bounding box center [236, 374] width 6 height 2
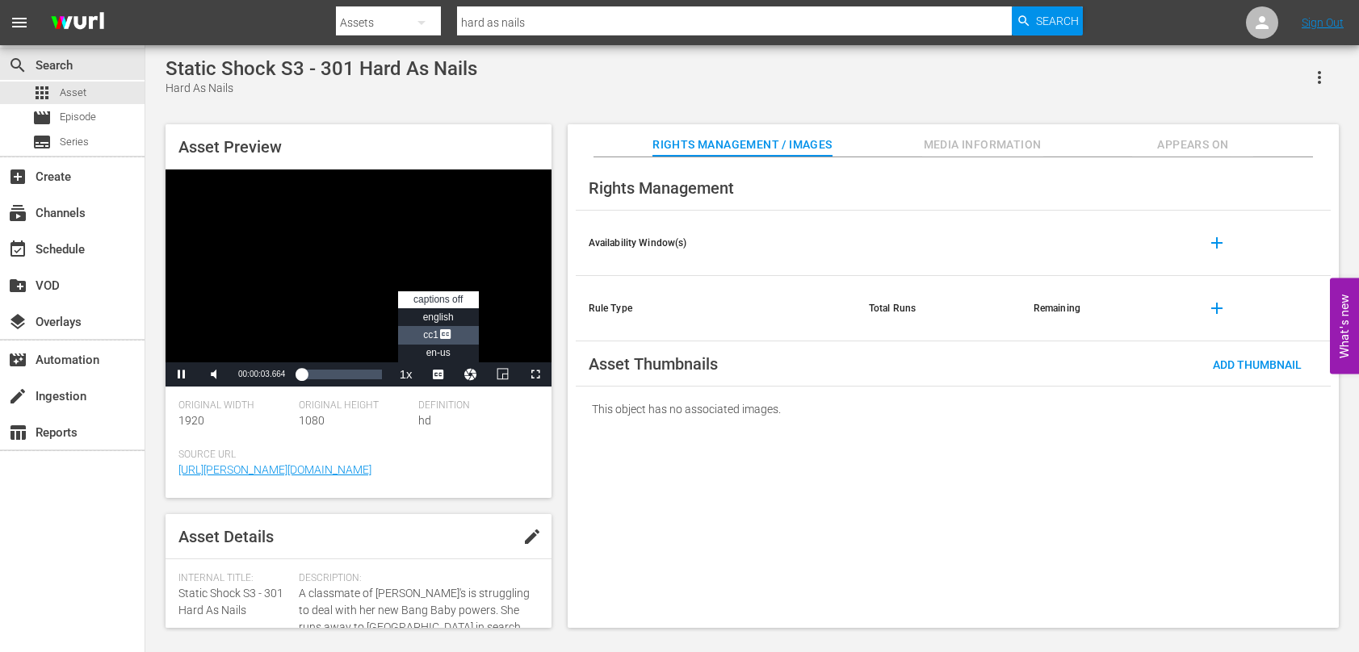
click at [448, 332] on span "Video Player" at bounding box center [445, 336] width 15 height 16
click at [182, 375] on span "Video Player" at bounding box center [182, 375] width 0 height 0
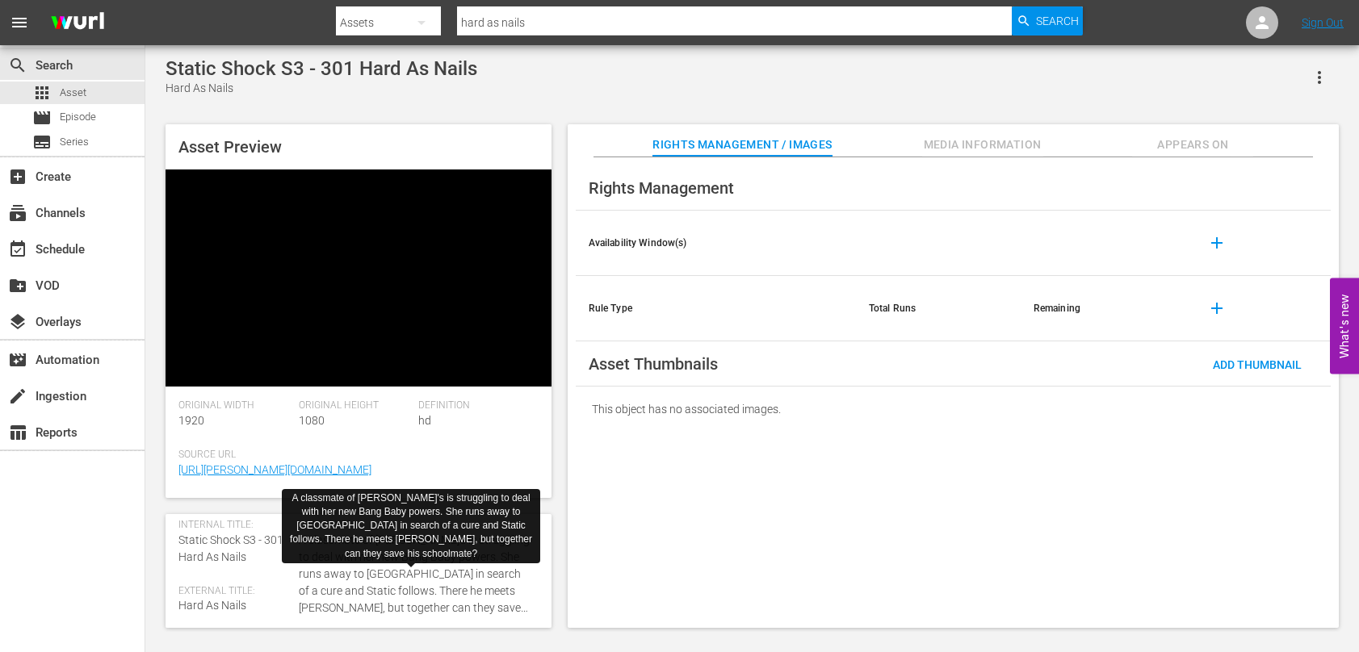
scroll to position [81, 0]
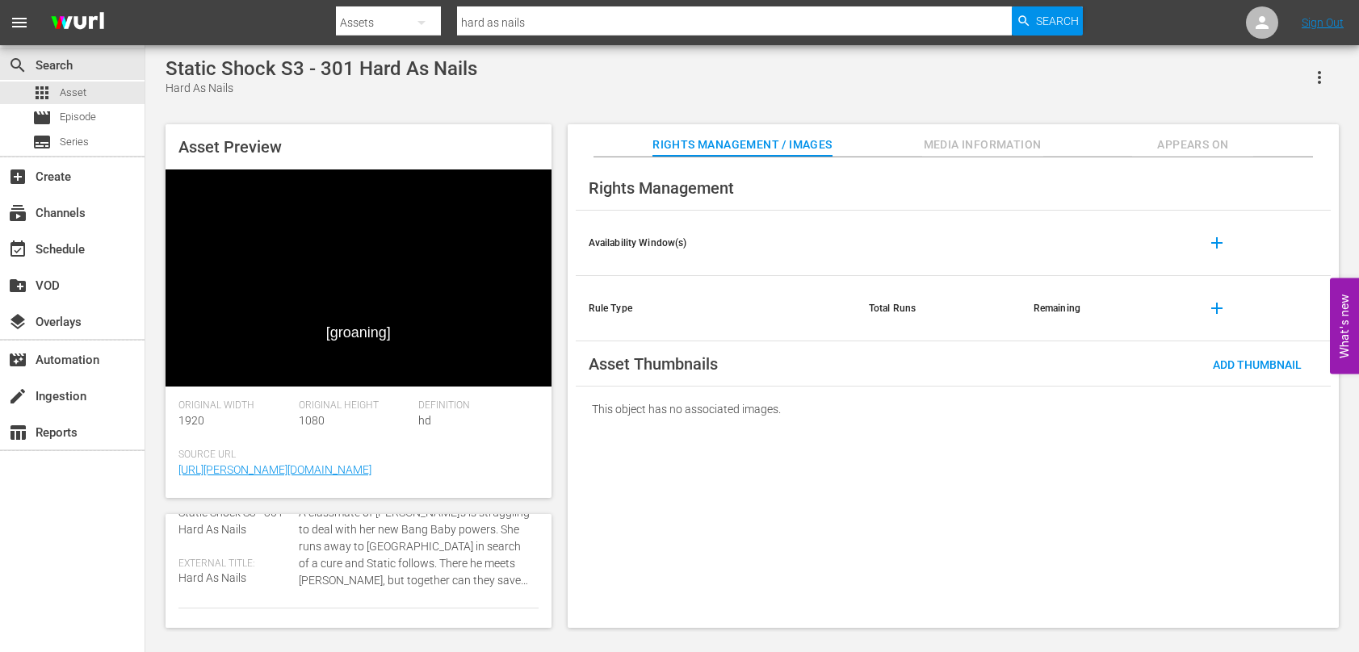
click at [558, 456] on div "Asset Preview [groaning] Video Player is loading. Play Video Pause Mute 32% Cur…" at bounding box center [751, 368] width 1189 height 504
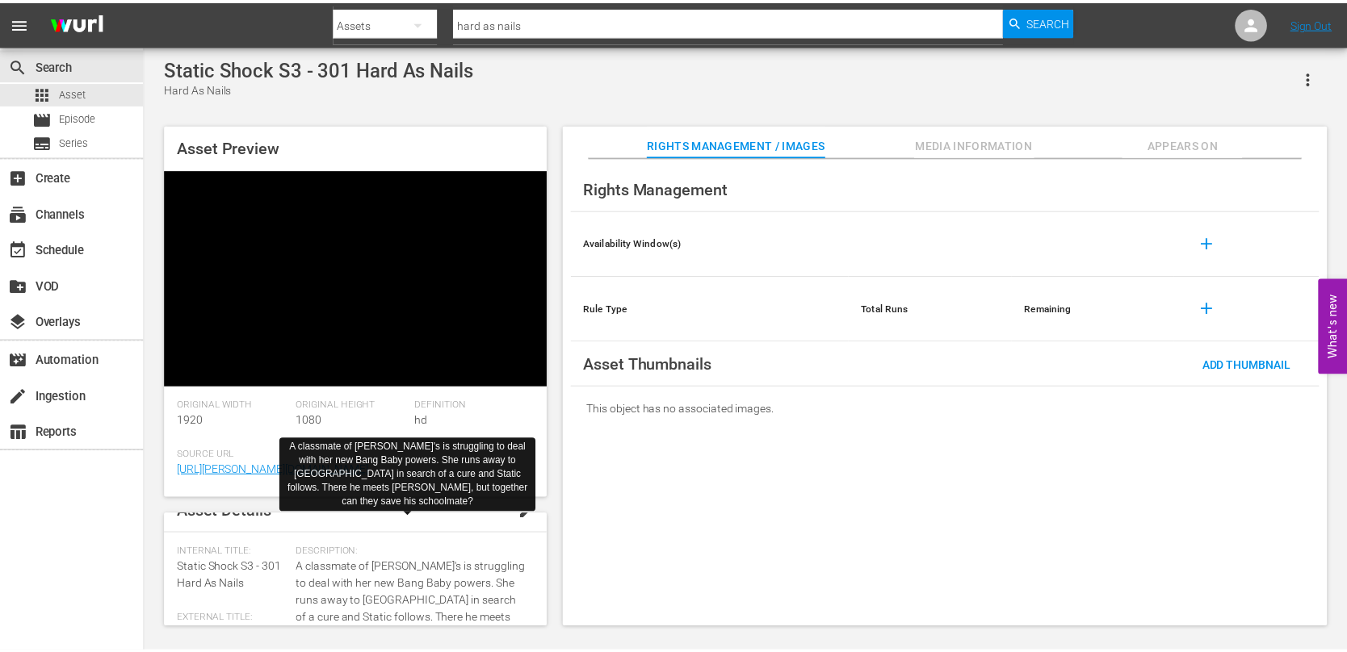
scroll to position [0, 0]
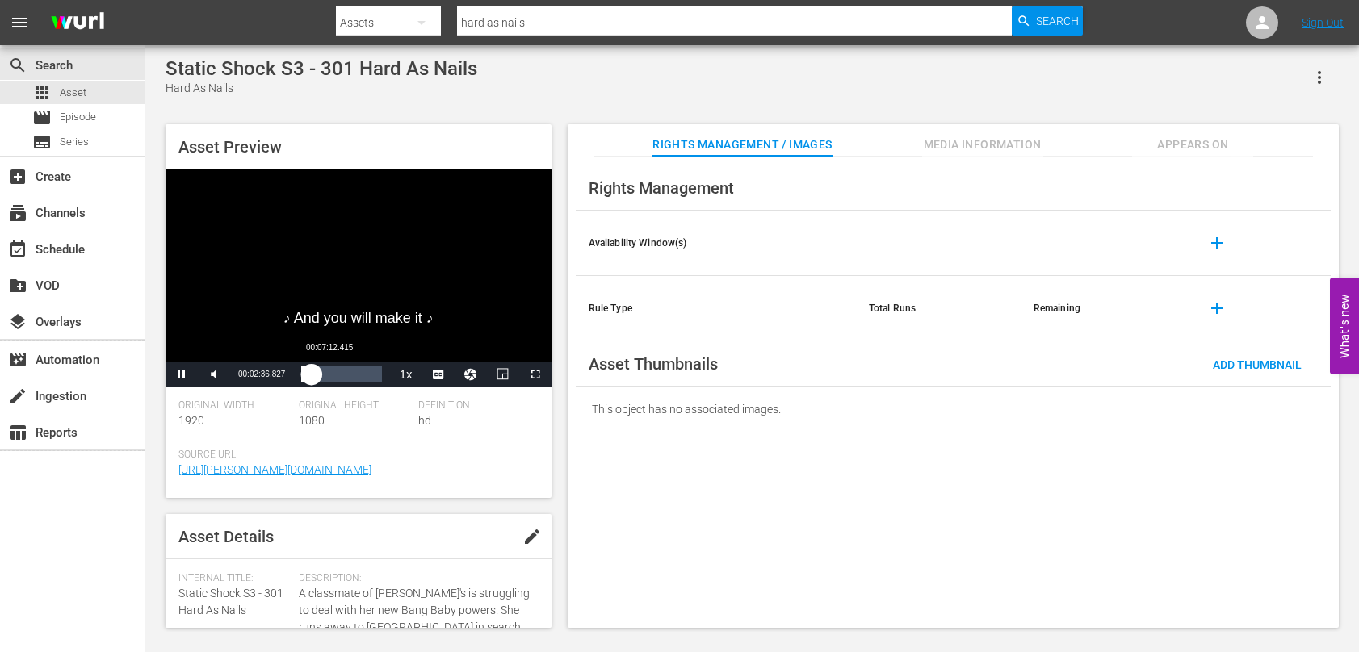
click at [329, 374] on div "Loaded : 17.64% 00:07:12.415 00:02:37.035" at bounding box center [341, 375] width 80 height 16
click at [358, 376] on div "00:15:02.984" at bounding box center [358, 375] width 1 height 16
click at [378, 378] on div "Loaded : 81.08% 00:19:55.500 00:15:57.982" at bounding box center [341, 375] width 80 height 16
click at [82, 96] on span "Asset" at bounding box center [73, 93] width 27 height 16
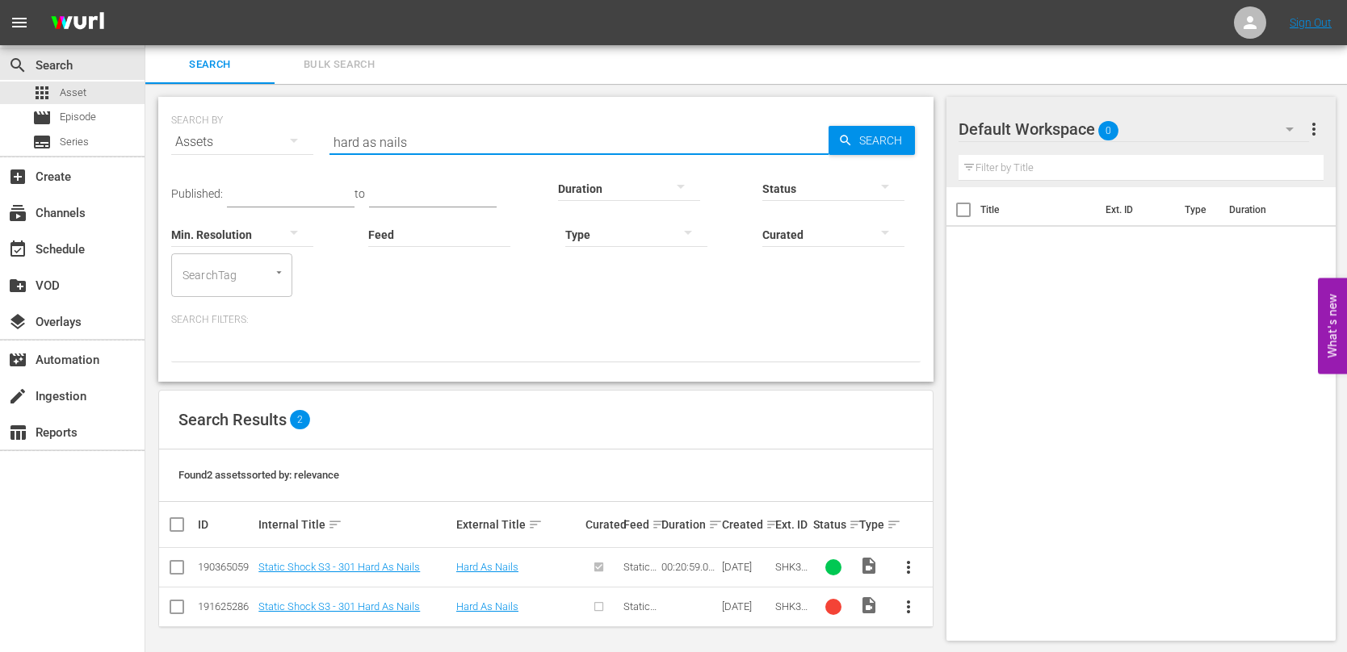
drag, startPoint x: 441, startPoint y: 139, endPoint x: 279, endPoint y: 136, distance: 162.3
click at [279, 136] on div "SEARCH BY Search By Assets Search ID, Title, Description, Keywords, or Category…" at bounding box center [545, 132] width 749 height 58
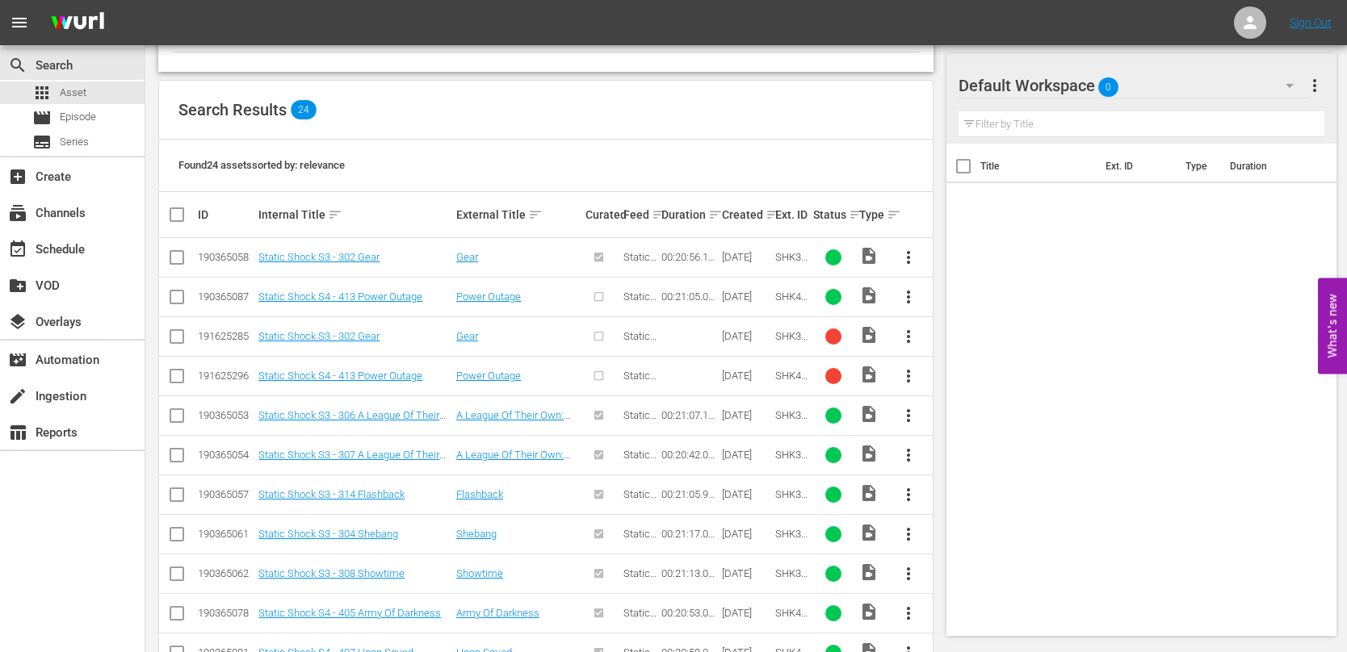
scroll to position [149, 0]
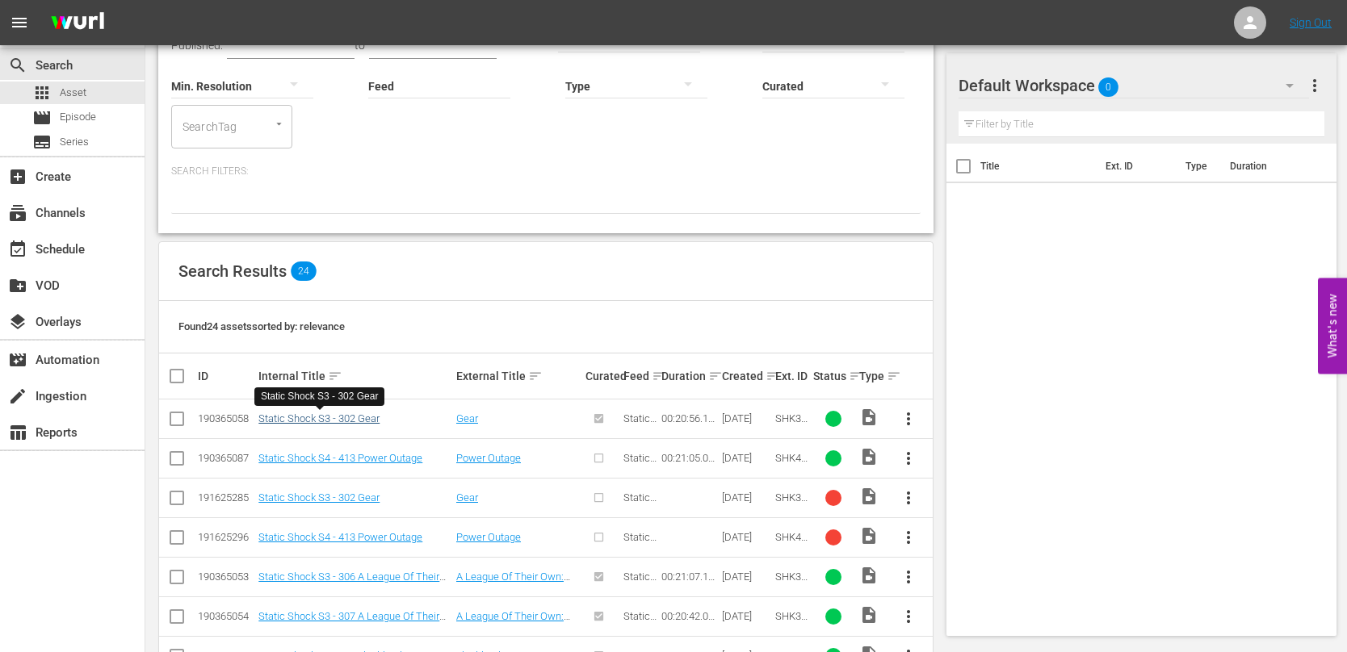
type input "gear"
click at [367, 421] on link "Static Shock S3 - 302 Gear" at bounding box center [318, 419] width 121 height 12
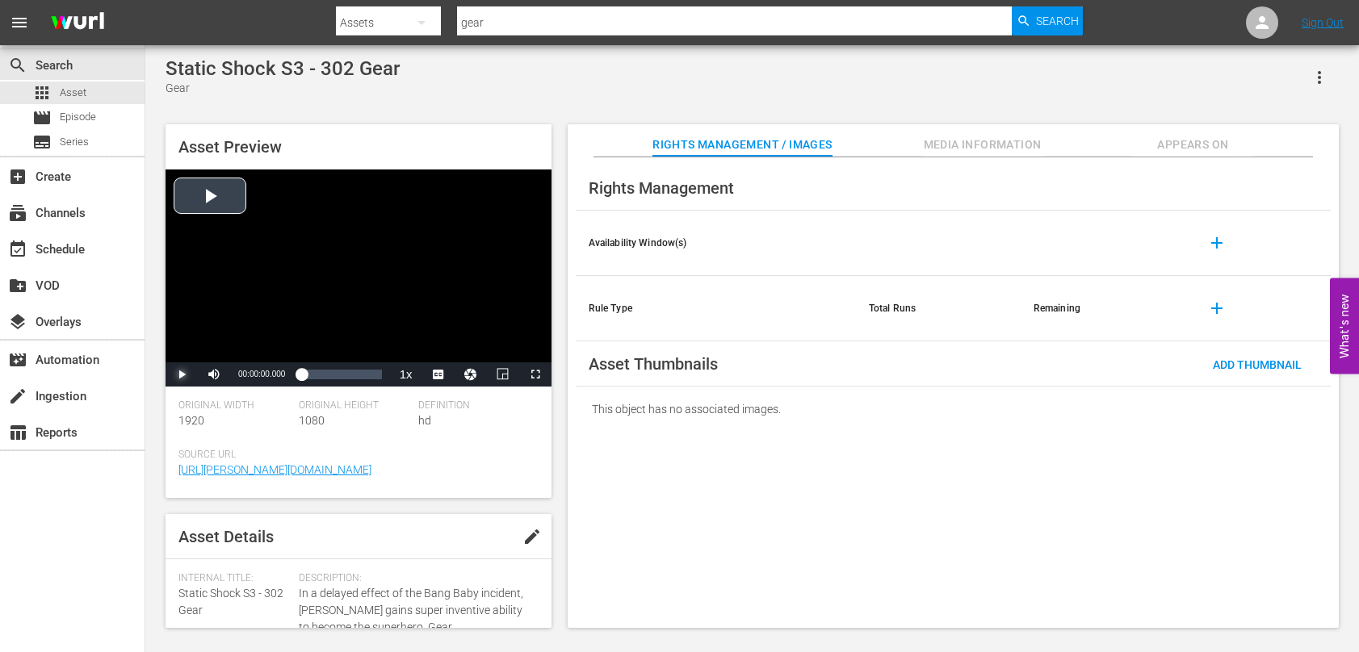
click at [182, 375] on span "Video Player" at bounding box center [182, 375] width 0 height 0
click at [441, 333] on span "Video Player" at bounding box center [445, 336] width 15 height 16
click at [318, 375] on div "Loaded : 6.69% 00:04:26.451 00:00:28.633" at bounding box center [341, 375] width 80 height 16
click at [182, 375] on span "Video Player" at bounding box center [182, 375] width 0 height 0
click at [560, 439] on div "Asset Preview Run! Video Player is loading. Play Video Play Mute 37% Current Ti…" at bounding box center [751, 368] width 1189 height 504
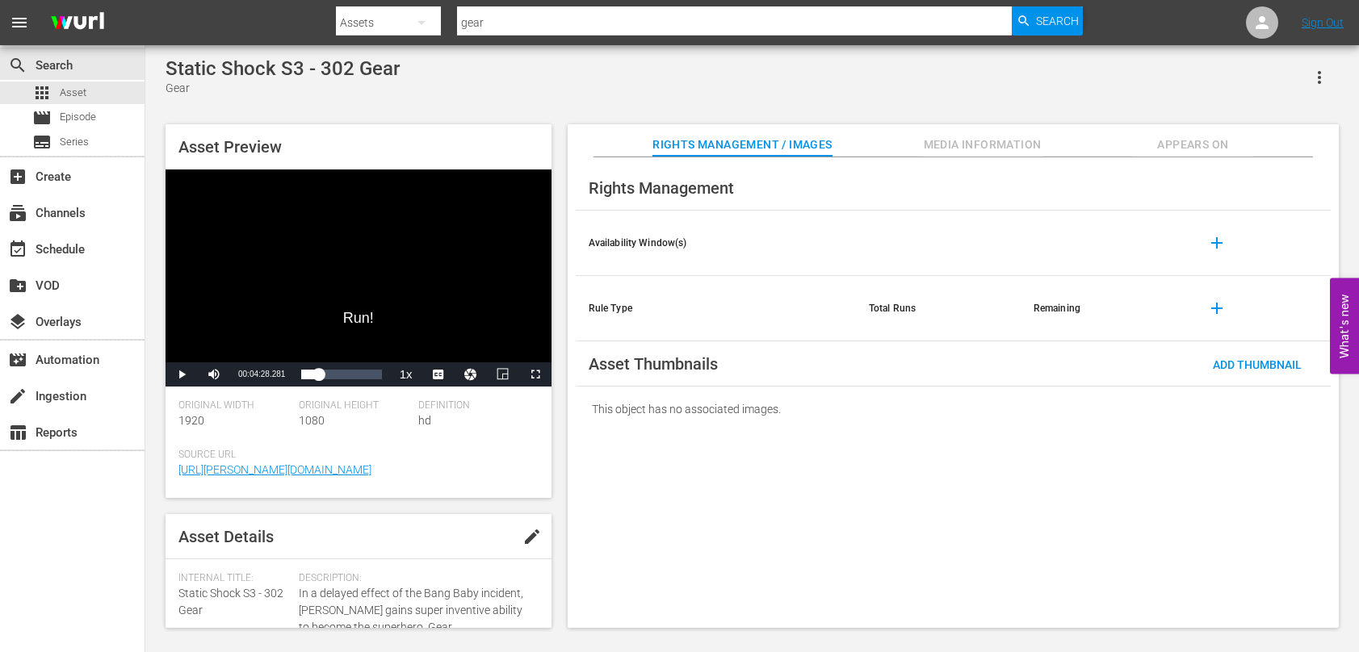
click at [558, 469] on div "Asset Preview Run! Video Player is loading. Play Video Play Mute 37% Current Ti…" at bounding box center [751, 368] width 1189 height 504
click at [554, 92] on div "Static Shock S3 - 302 Gear Gear" at bounding box center [752, 77] width 1173 height 40
click at [1022, 78] on div "Static Shock S3 - 302 Gear Gear" at bounding box center [752, 77] width 1173 height 40
click at [1026, 90] on div "Static Shock S3 - 302 Gear Gear" at bounding box center [752, 77] width 1173 height 40
click at [557, 467] on div "Asset Preview Run! Video Player is loading. Play Video Play Mute 37% Current Ti…" at bounding box center [751, 368] width 1189 height 504
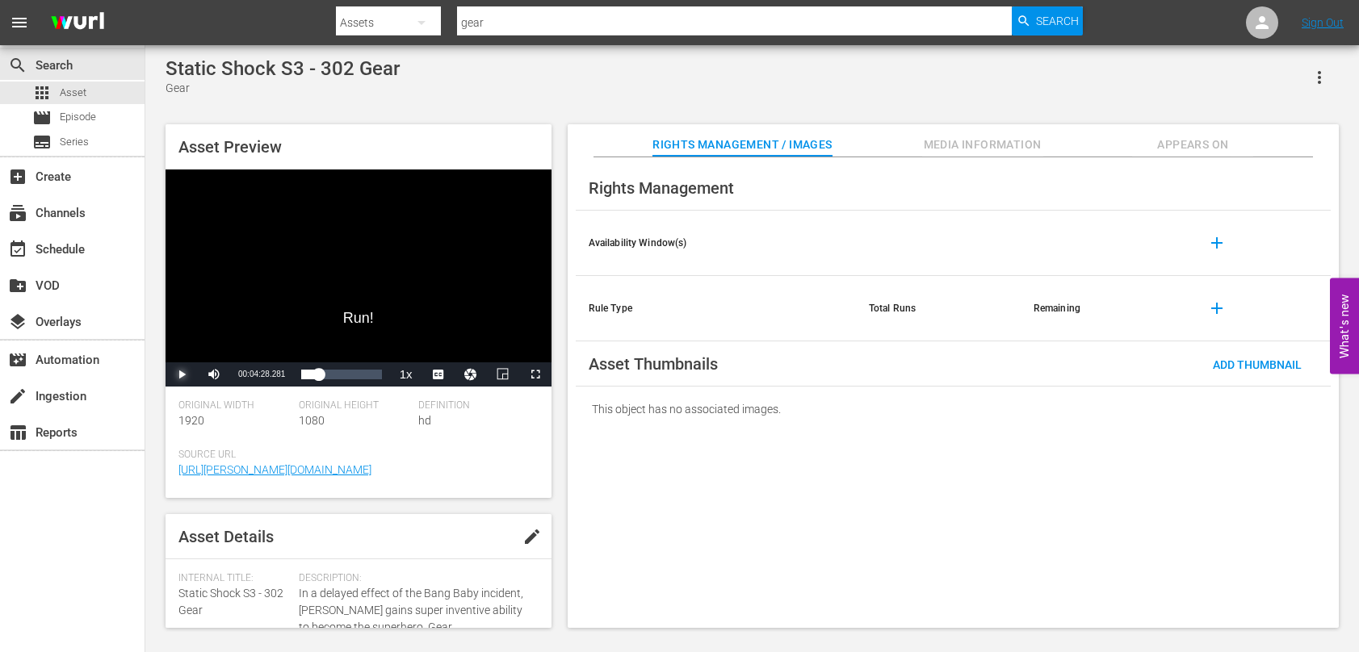
click at [182, 375] on span "Video Player" at bounding box center [182, 375] width 0 height 0
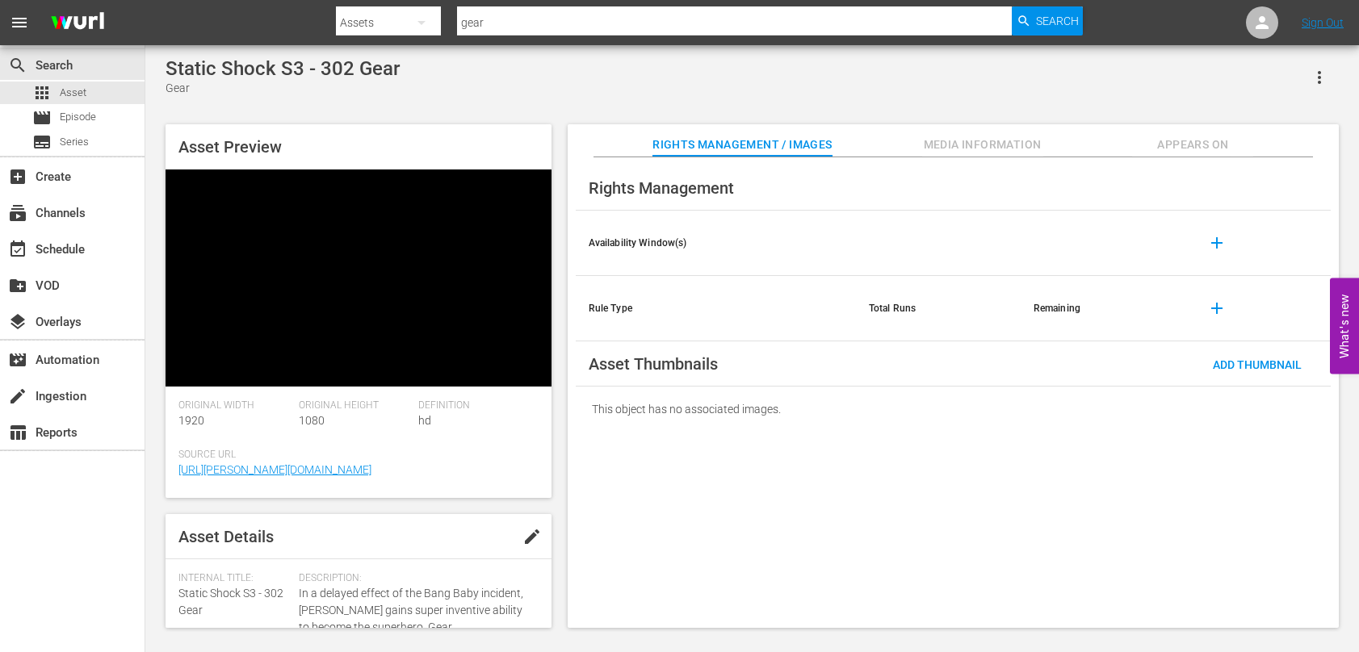
click at [561, 471] on div "Asset Preview Video Player is loading. Play Video Pause Mute 37% Current Time 0…" at bounding box center [751, 368] width 1189 height 504
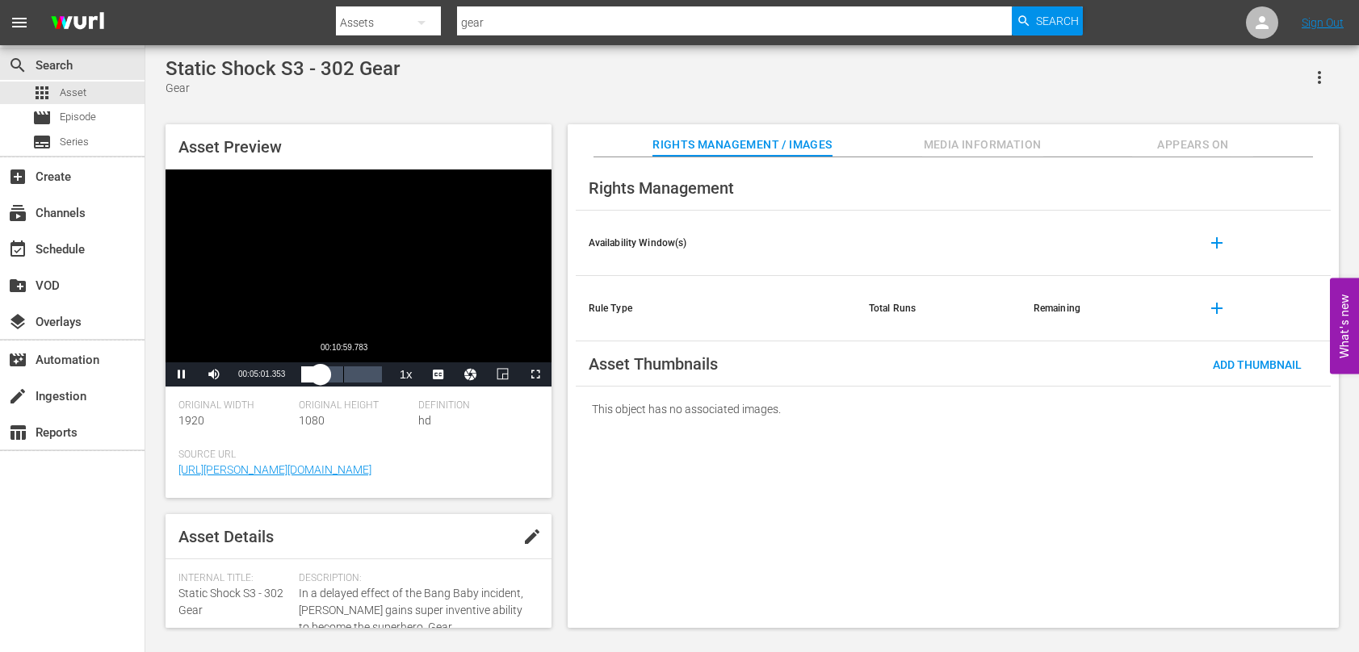
click at [343, 379] on div "Loaded : 29.16% 00:10:59.783 00:05:01.372" at bounding box center [341, 375] width 80 height 16
click at [368, 379] on div "Loaded : 65.50% 00:17:33.116 00:12:40.651" at bounding box center [341, 375] width 80 height 16
click at [369, 380] on div "00:17:43.051" at bounding box center [335, 375] width 68 height 16
click at [376, 374] on div "00:20:33.212" at bounding box center [338, 375] width 75 height 16
click at [70, 97] on span "Asset" at bounding box center [73, 93] width 27 height 16
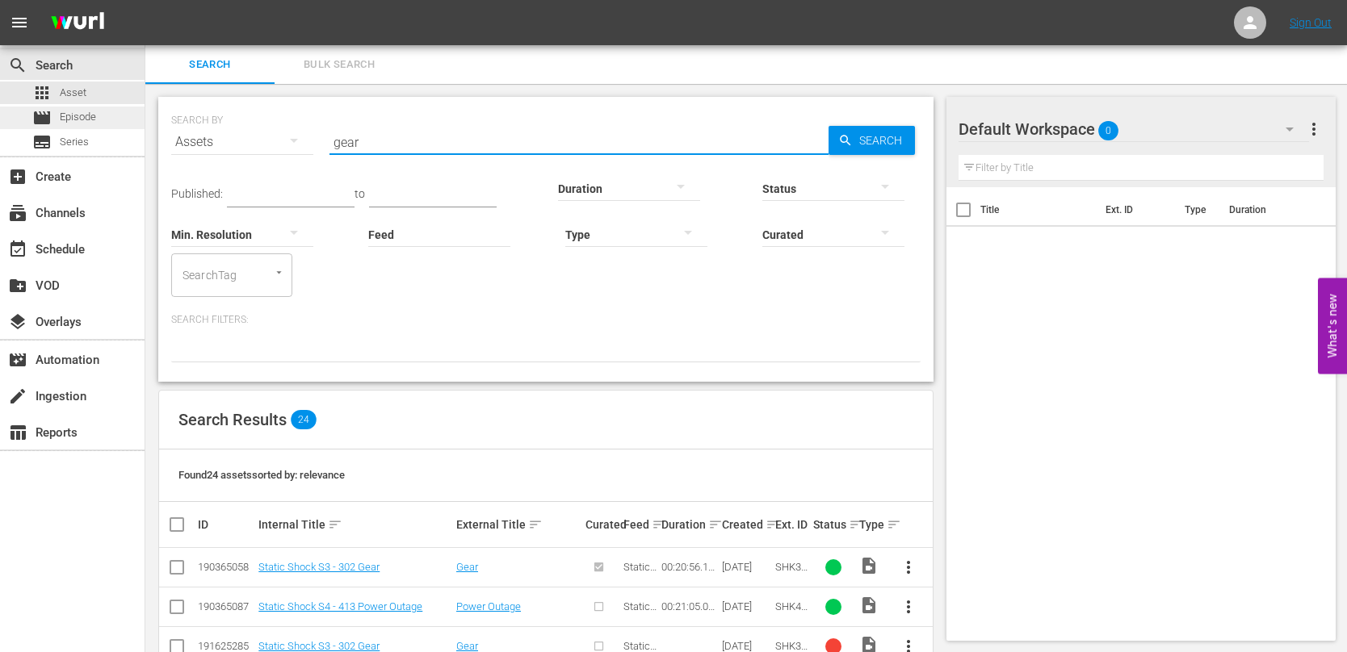
drag, startPoint x: 384, startPoint y: 140, endPoint x: 130, endPoint y: 128, distance: 254.6
click at [145, 0] on div "search Search apps Asset movie Episode subtitles Series add_box Create subscrip…" at bounding box center [745, 0] width 1201 height 0
type input "static in [GEOGRAPHIC_DATA]"
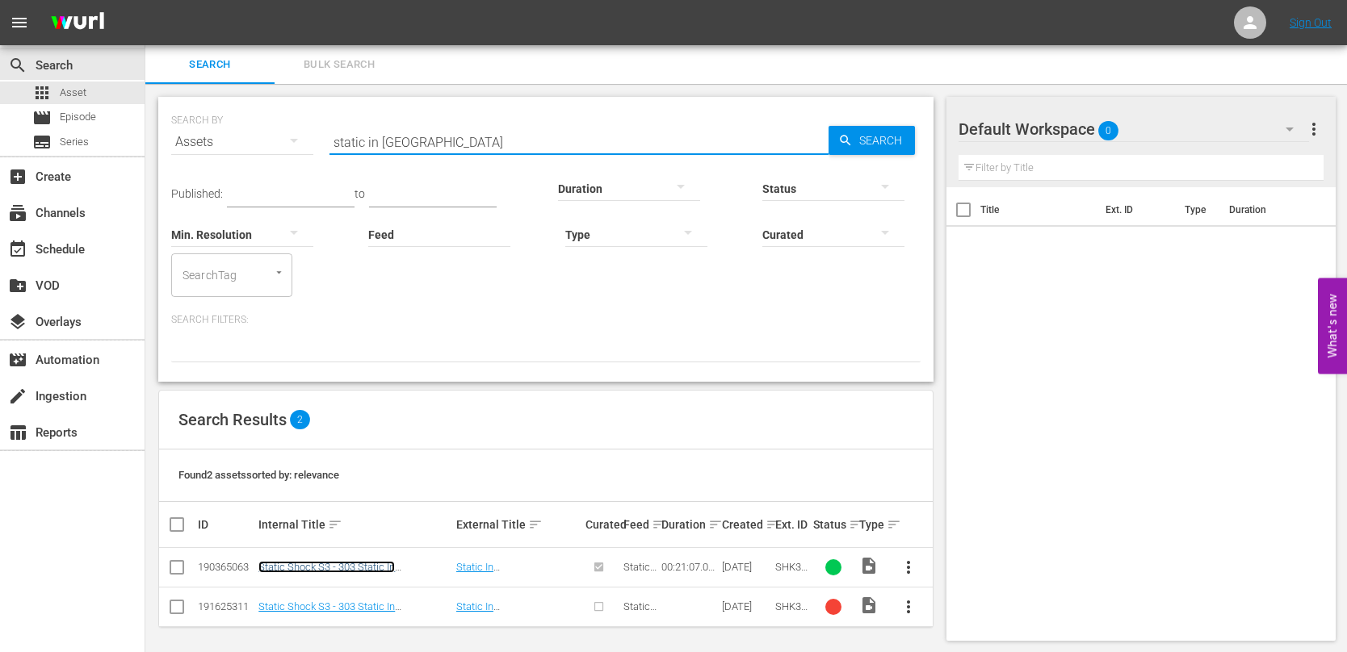
click at [384, 567] on link "Static Shock S3 - 303 Static In [GEOGRAPHIC_DATA]" at bounding box center [326, 573] width 136 height 24
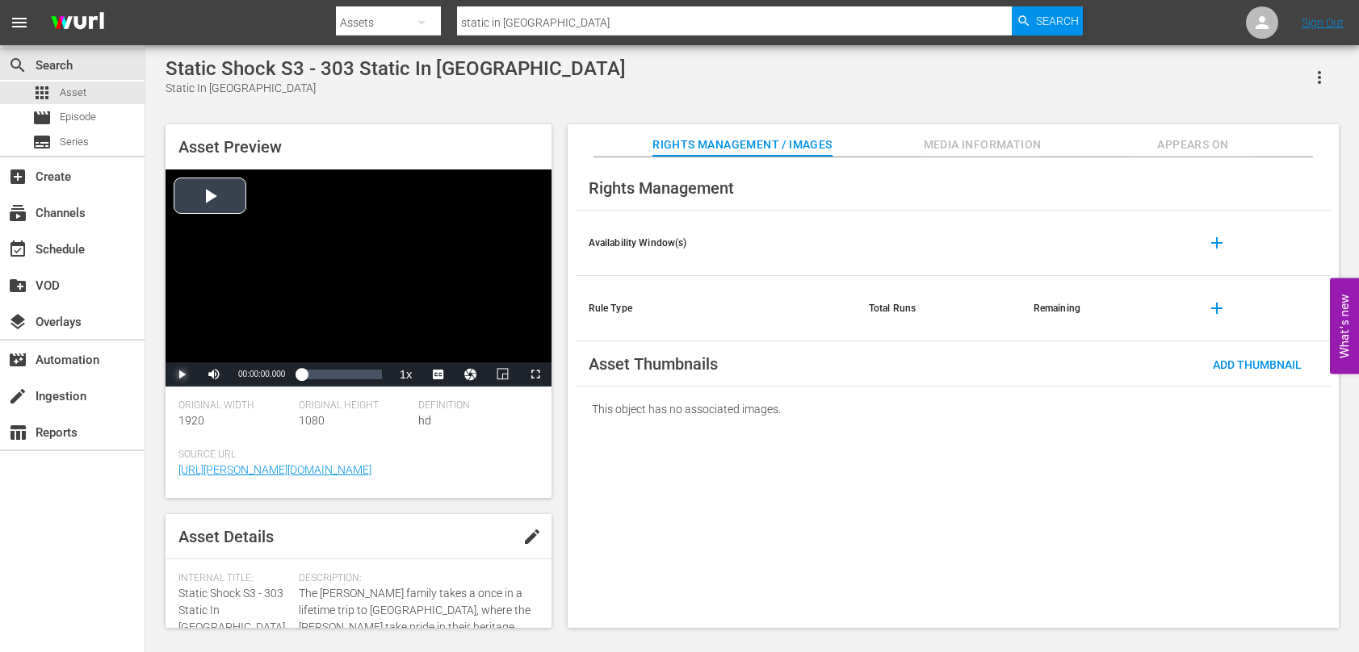
click at [182, 375] on span "Video Player" at bounding box center [182, 375] width 0 height 0
click at [442, 353] on span "Video Player" at bounding box center [445, 354] width 15 height 16
click at [438, 375] on span "Video Player" at bounding box center [438, 375] width 0 height 0
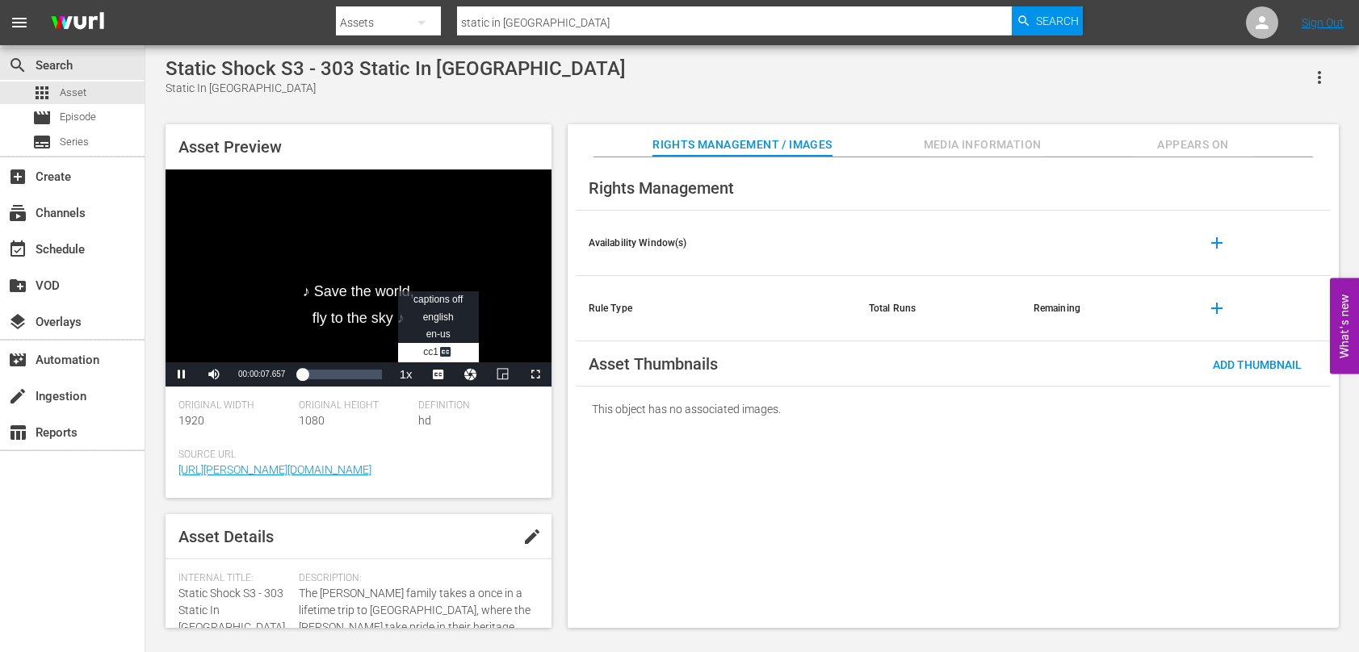
click at [564, 469] on div "Asset Preview ♪ Save the world, fly to the sky ♪ Video Player is loading. Play …" at bounding box center [751, 368] width 1189 height 504
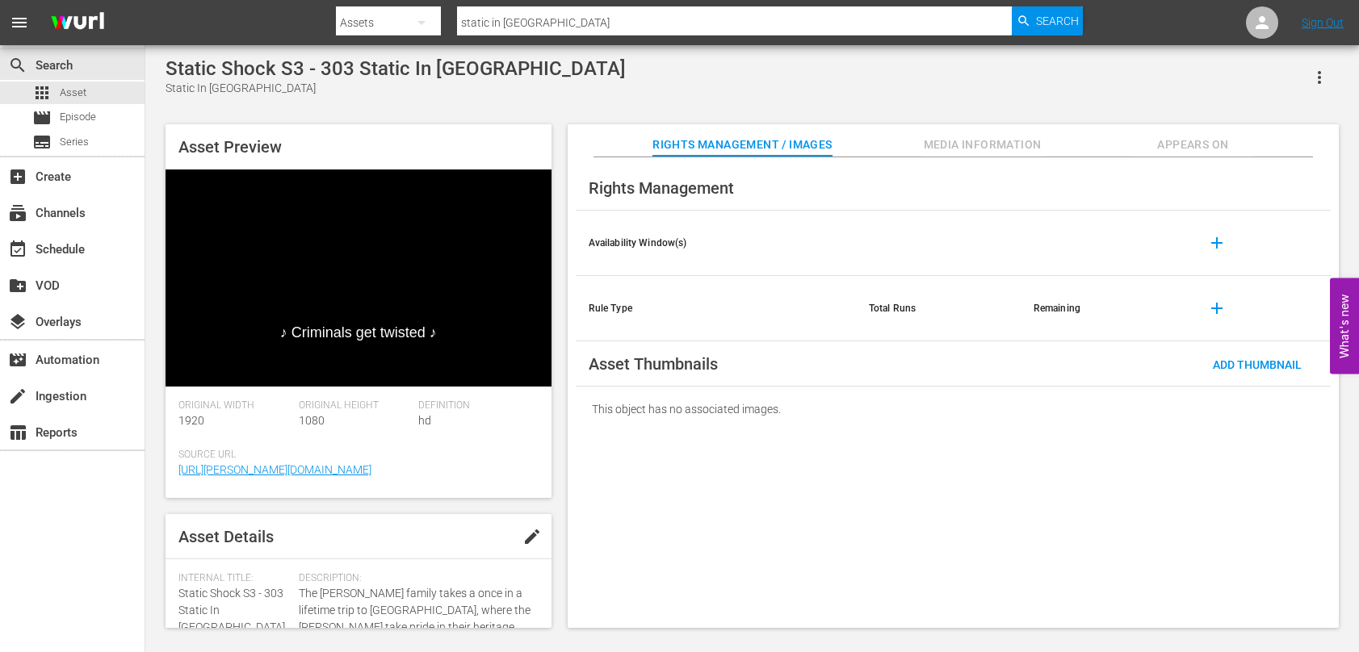
click at [559, 446] on div "Asset Preview ♪ Criminals get twisted ♪ Video Player is loading. Play Video Pau…" at bounding box center [751, 368] width 1189 height 504
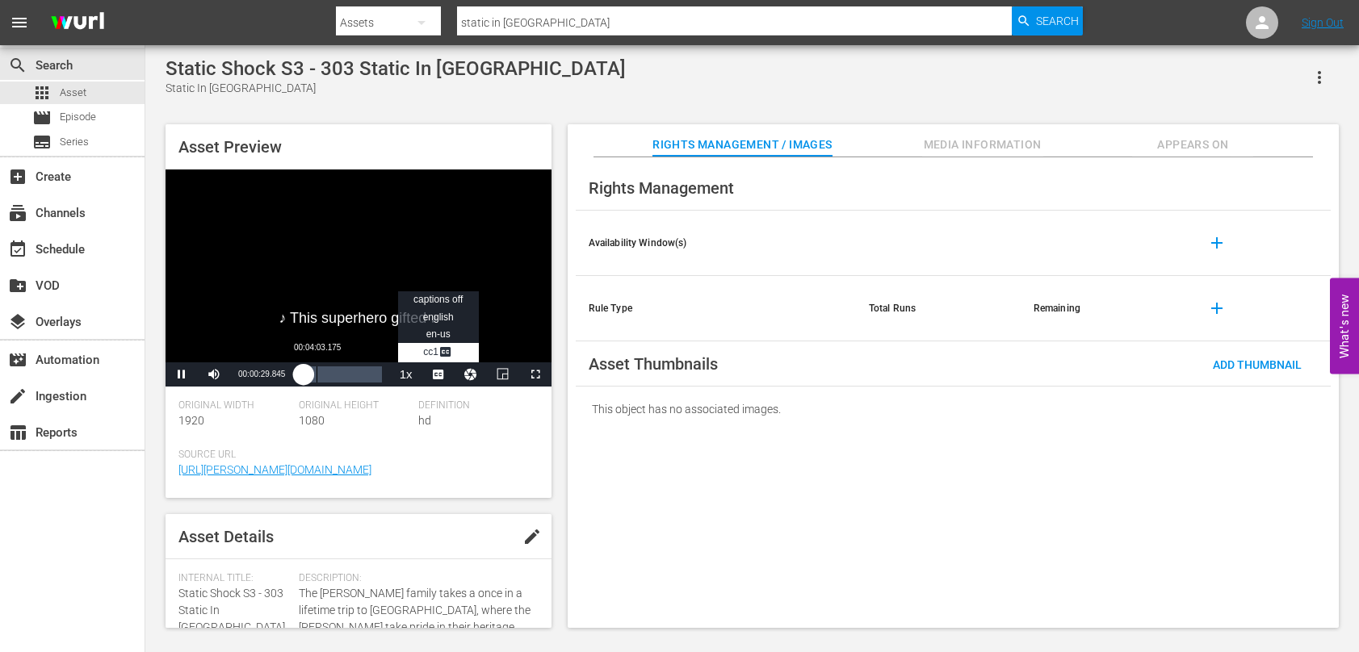
click at [316, 373] on div "00:04:03.175" at bounding box center [316, 375] width 1 height 16
click at [346, 378] on div "Loaded : 33.64% 00:11:31.130 00:06:05.136" at bounding box center [341, 375] width 80 height 16
click at [560, 411] on div "Asset Preview Uh-oh, gotta go. Miss "[PERSON_NAME] Zulu" is coming. Video Playe…" at bounding box center [751, 368] width 1189 height 504
click at [447, 434] on div "Definition hd" at bounding box center [478, 424] width 120 height 49
click at [367, 379] on div "00:17:29.493" at bounding box center [367, 375] width 1 height 16
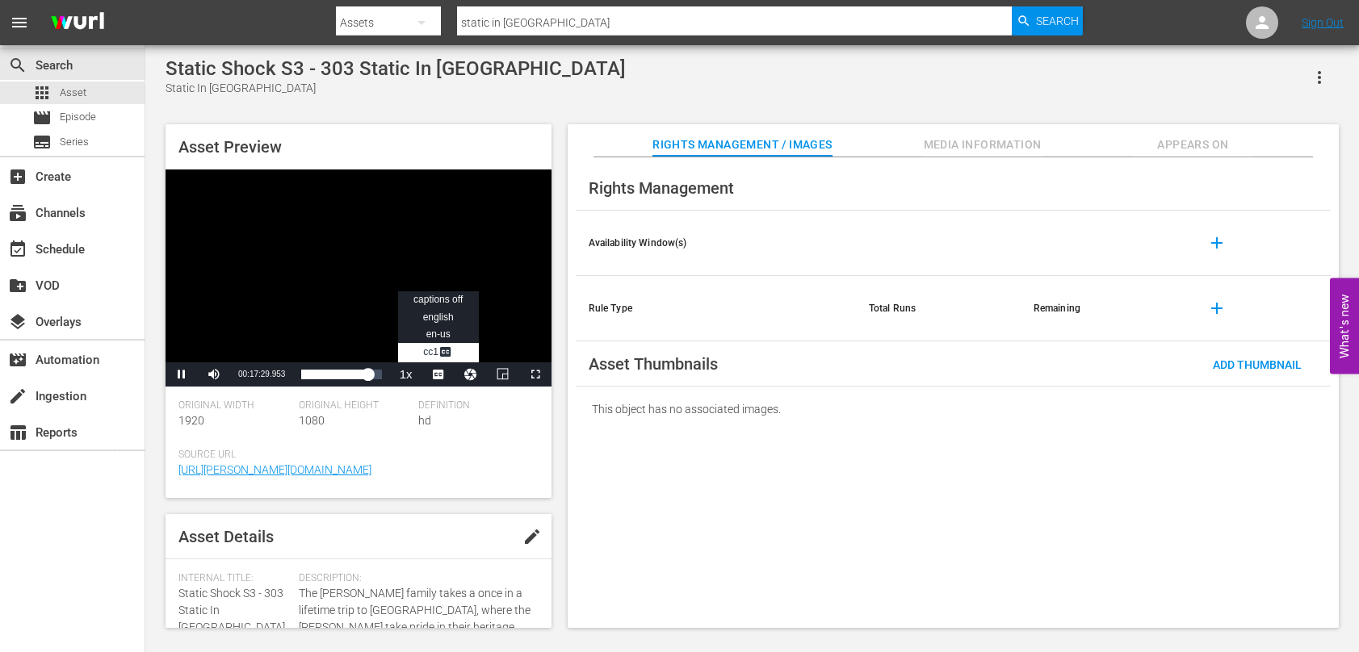
click at [438, 375] on span "Video Player" at bounding box center [438, 375] width 0 height 0
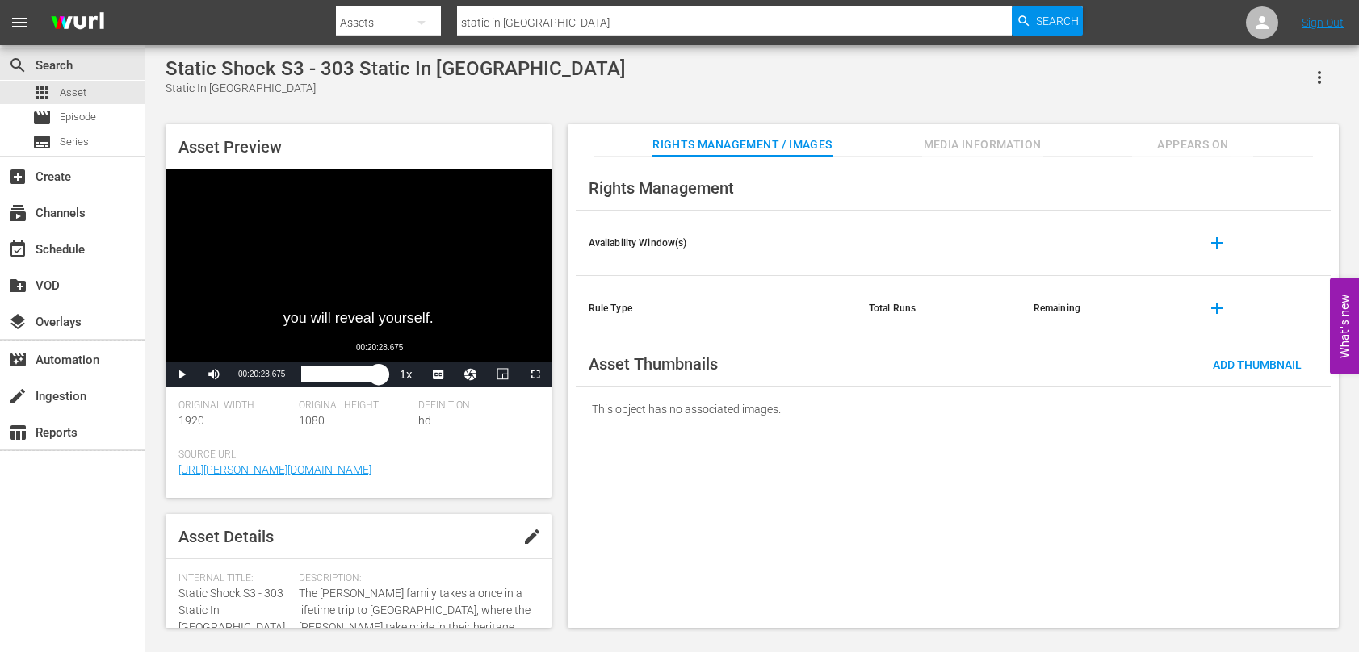
click at [379, 374] on div "00:18:45.668" at bounding box center [340, 375] width 78 height 16
click at [90, 89] on div "apps Asset" at bounding box center [72, 93] width 145 height 23
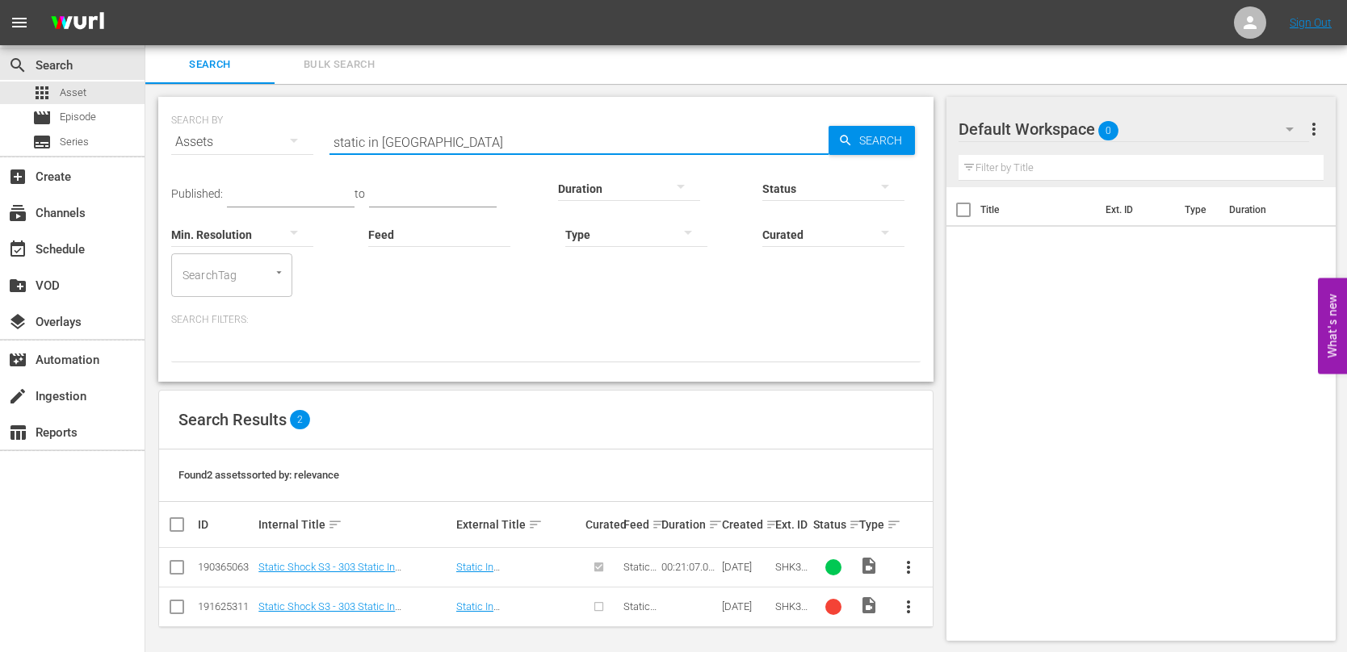
drag, startPoint x: 455, startPoint y: 140, endPoint x: 221, endPoint y: 132, distance: 234.2
click at [221, 132] on div "SEARCH BY Search By Assets Search ID, Title, Description, Keywords, or Category…" at bounding box center [545, 132] width 749 height 58
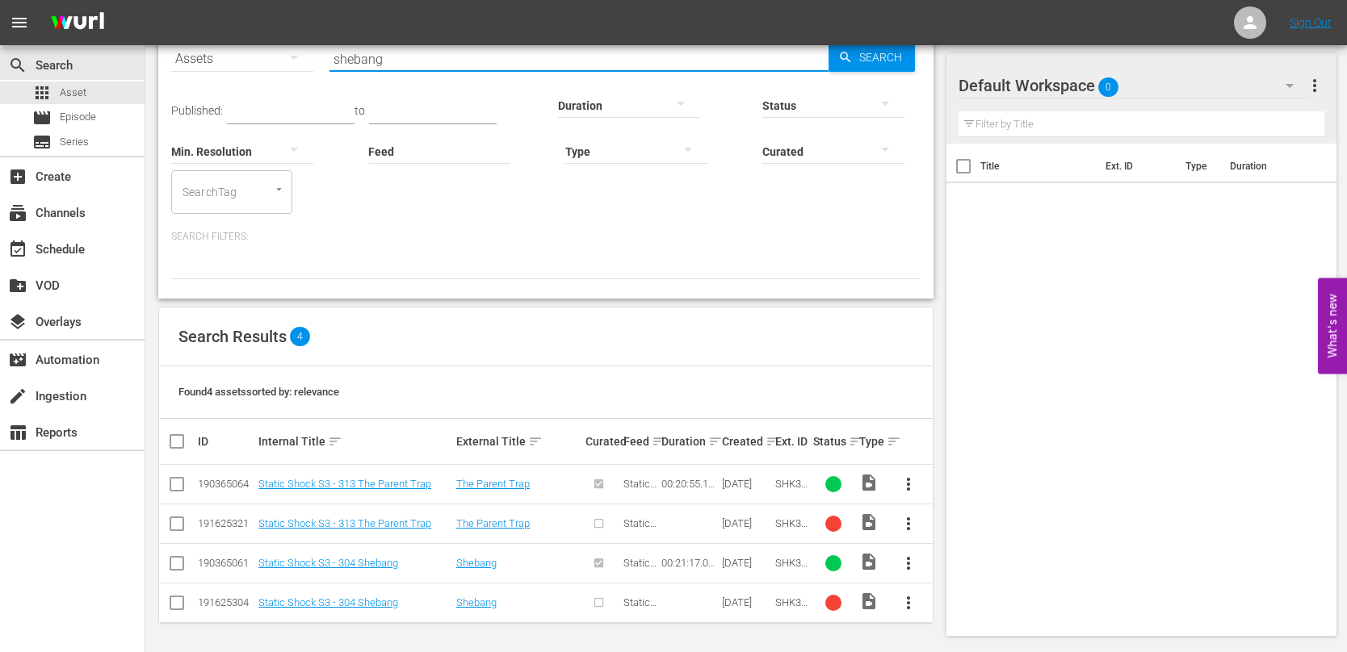
scroll to position [84, 0]
type input "shebang"
click at [363, 561] on link "Static Shock S3 - 304 Shebang" at bounding box center [328, 562] width 140 height 12
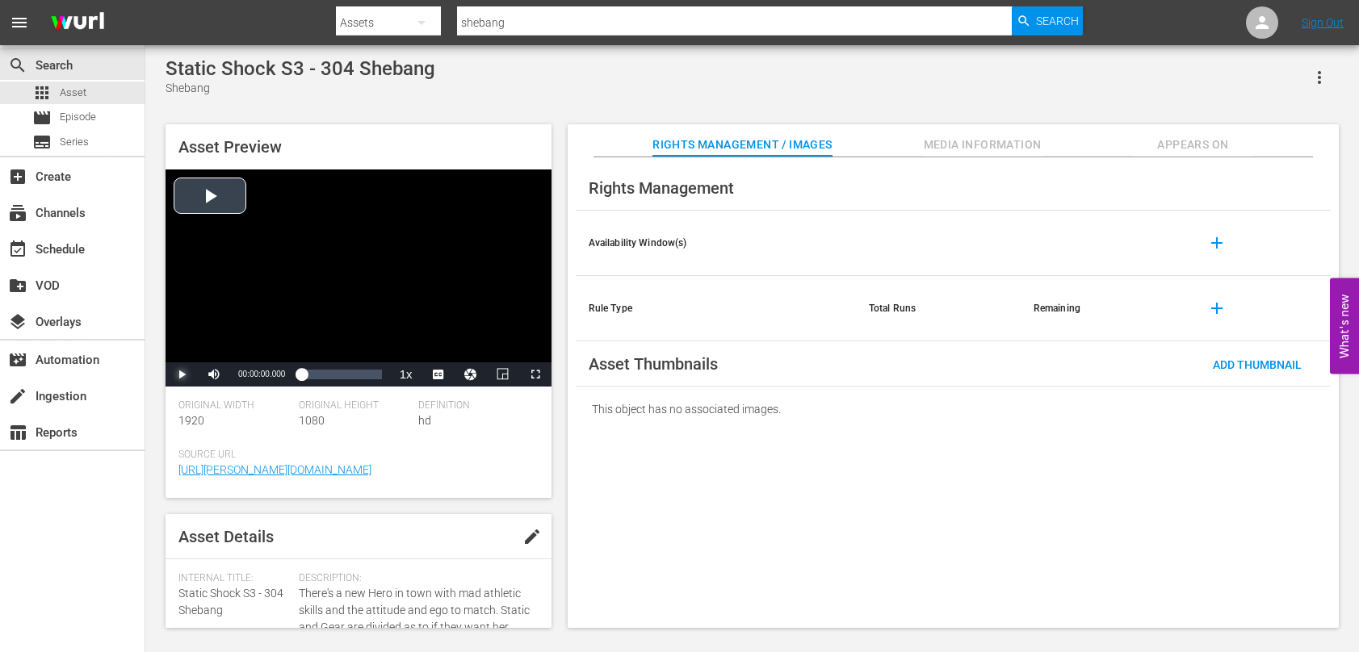
click at [182, 375] on span "Video Player" at bounding box center [182, 375] width 0 height 0
click at [445, 337] on span "Video Player" at bounding box center [445, 336] width 15 height 16
click at [317, 375] on div "Loaded : 4.69% 00:04:17.995 00:00:15.385" at bounding box center [341, 375] width 80 height 16
click at [559, 342] on div "Asset Preview You should call yourselves "The Gutter Ball Brigade." Video Playe…" at bounding box center [751, 368] width 1189 height 504
click at [346, 372] on div "Loaded : 33.86% 00:11:49.487 00:06:08.730" at bounding box center [341, 375] width 80 height 16
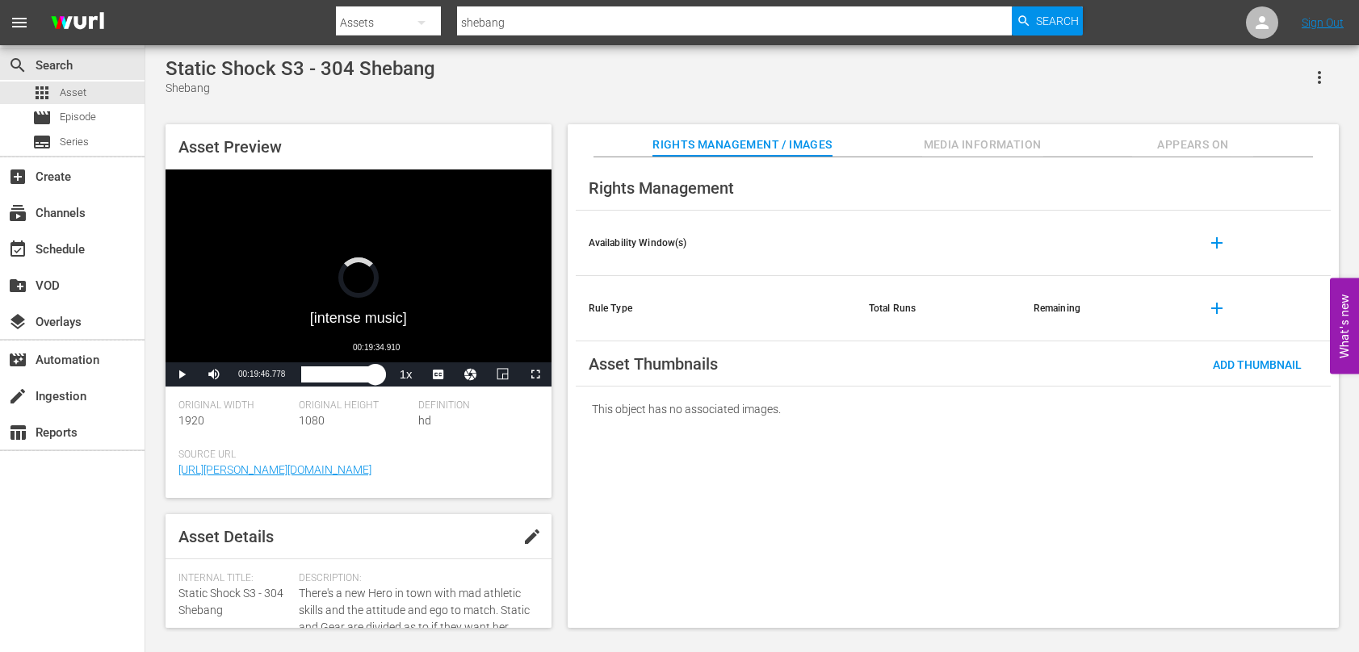
click at [375, 371] on div "Loaded : 75.25% 00:19:34.910 00:14:56.099" at bounding box center [341, 375] width 80 height 16
click at [560, 436] on div "Asset Preview Video Player is loading. Play Video Pause Mute Current Time 00:20…" at bounding box center [751, 368] width 1189 height 504
click at [84, 94] on span "Asset" at bounding box center [73, 93] width 27 height 16
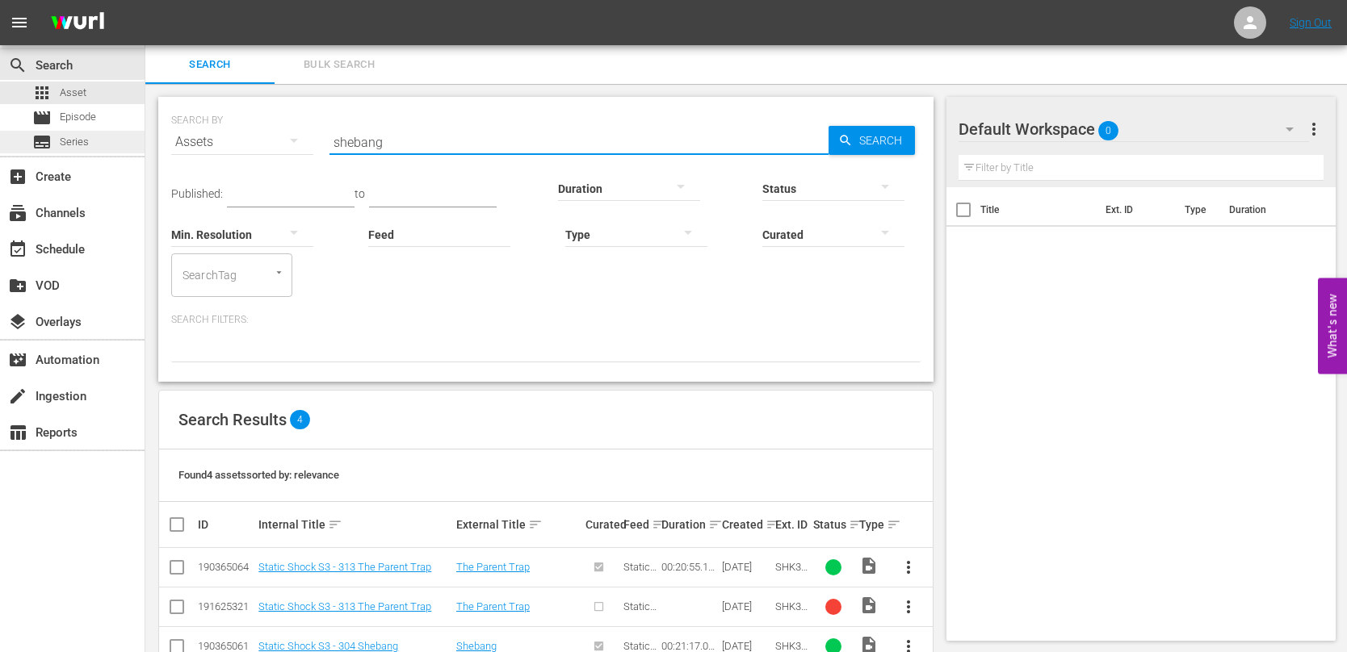
drag, startPoint x: 420, startPoint y: 138, endPoint x: 51, endPoint y: 131, distance: 369.0
click at [145, 0] on div "search Search apps Asset movie Episode subtitles Series add_box Create subscrip…" at bounding box center [745, 0] width 1201 height 0
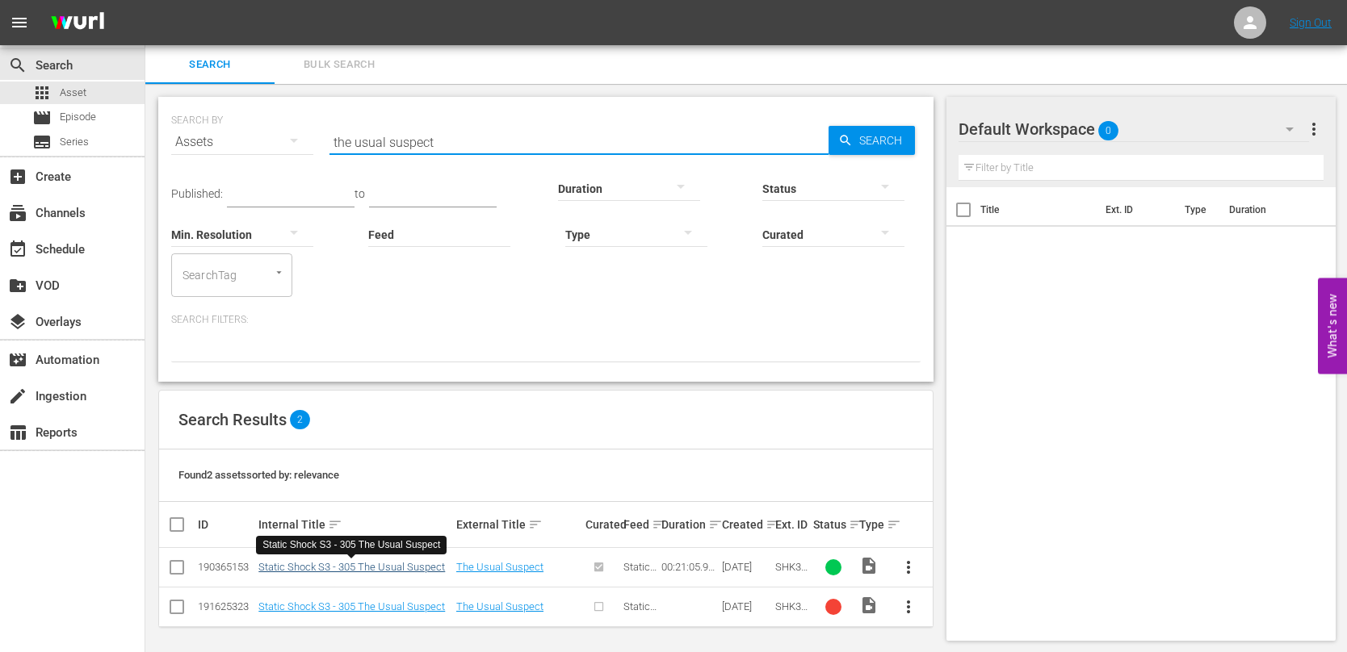
type input "the usual suspect"
click at [351, 565] on link "Static Shock S3 - 305 The Usual Suspect" at bounding box center [351, 567] width 186 height 12
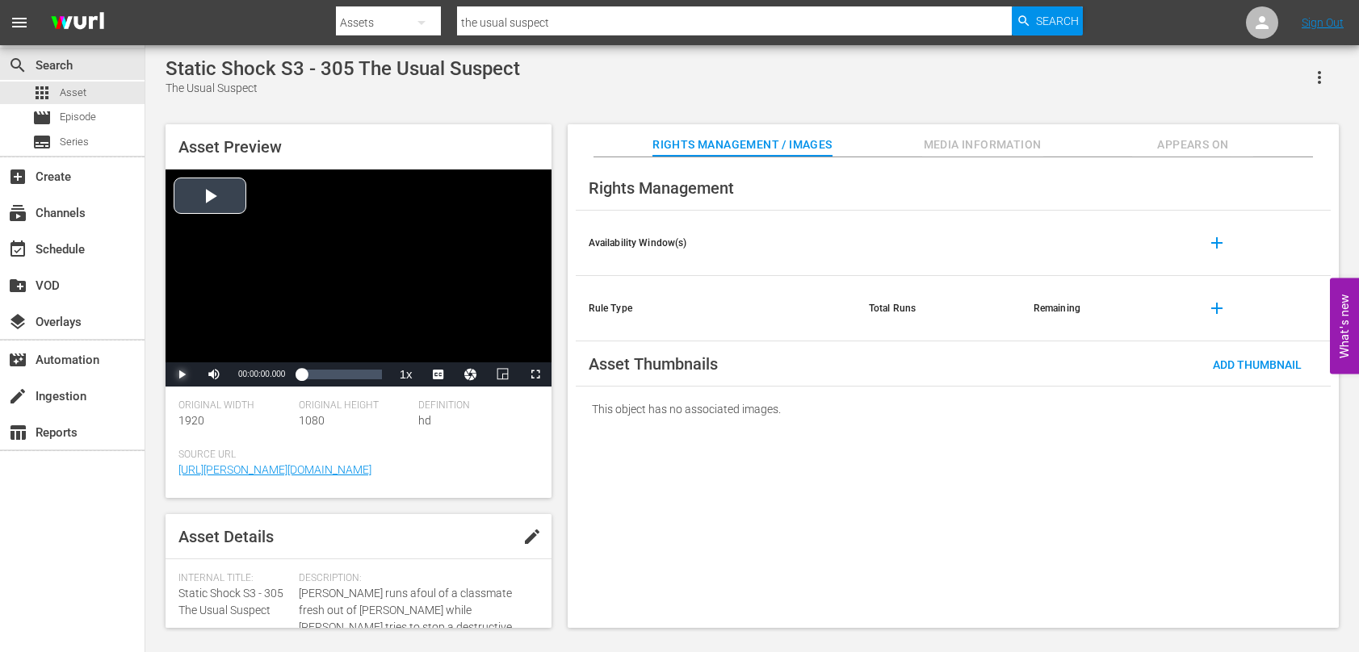
click at [182, 375] on span "Video Player" at bounding box center [182, 375] width 0 height 0
click at [448, 340] on span "Video Player" at bounding box center [445, 336] width 15 height 16
click at [317, 377] on div "Loaded : 5.69% 00:04:15.757 00:00:21.067" at bounding box center [341, 375] width 80 height 16
click at [565, 484] on div "Asset Preview Video Player is loading. Play Video Pause Mute 0% Current Time 00…" at bounding box center [751, 368] width 1189 height 504
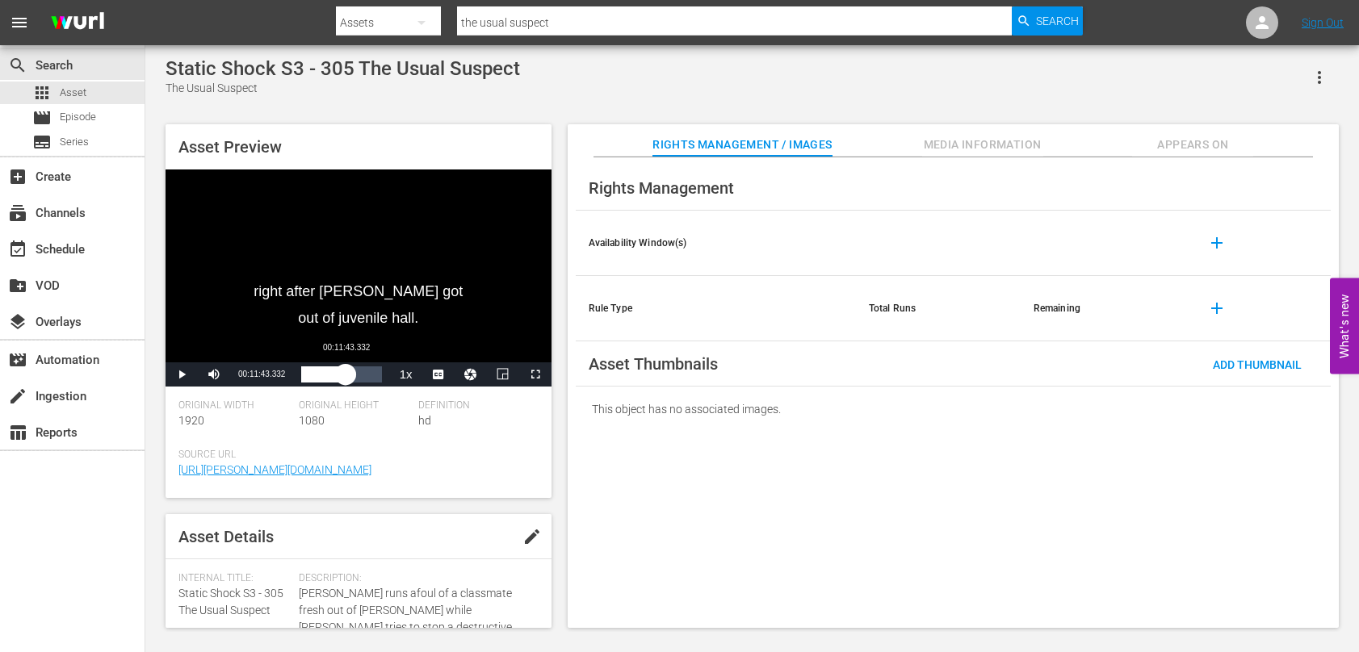
click at [346, 381] on div "Loaded : 32.73% 00:11:43.332 00:05:54.148" at bounding box center [341, 375] width 80 height 16
click at [370, 379] on div "Loaded : 64.50% 00:17:54.180 00:12:32.854" at bounding box center [341, 375] width 80 height 16
click at [373, 377] on div "00:18:55.320" at bounding box center [337, 375] width 72 height 16
drag, startPoint x: 94, startPoint y: 90, endPoint x: 94, endPoint y: 8, distance: 81.5
click at [94, 90] on div "apps Asset" at bounding box center [72, 93] width 145 height 23
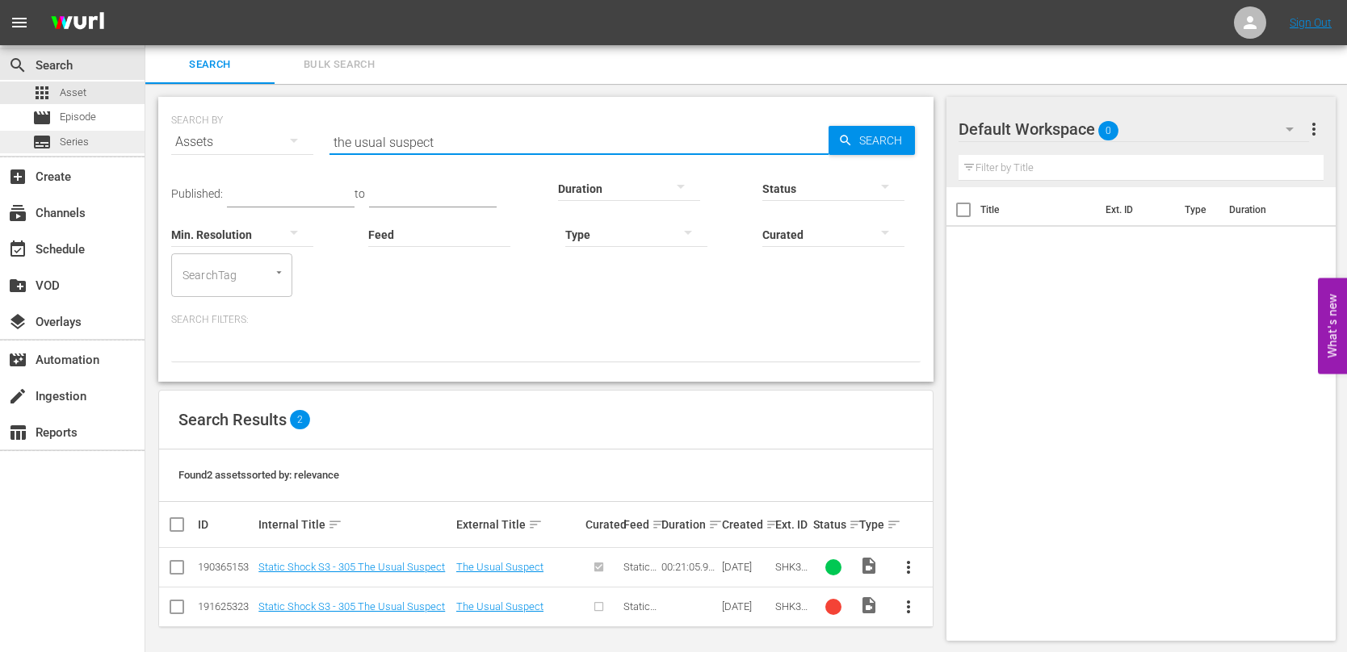
drag, startPoint x: 452, startPoint y: 146, endPoint x: 73, endPoint y: 145, distance: 379.4
click at [145, 0] on div "search Search apps Asset movie Episode subtitles Series add_box Create subscrip…" at bounding box center [745, 0] width 1201 height 0
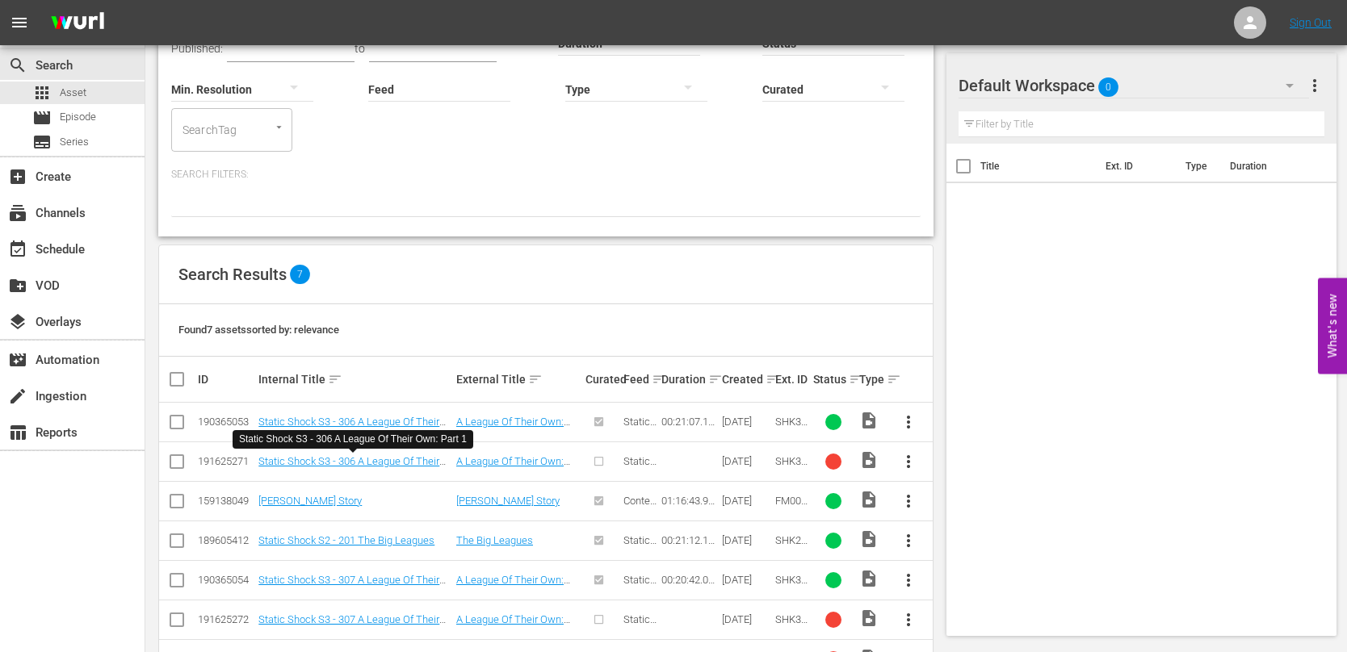
scroll to position [161, 0]
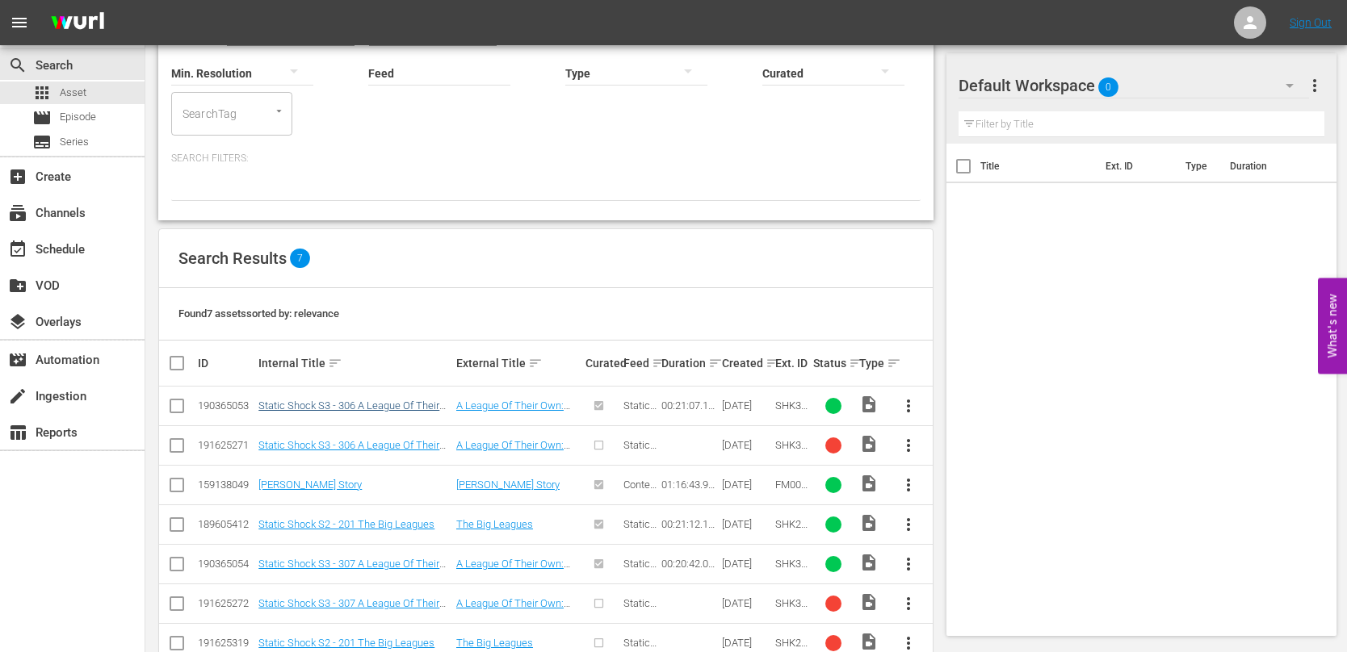
type input "a league"
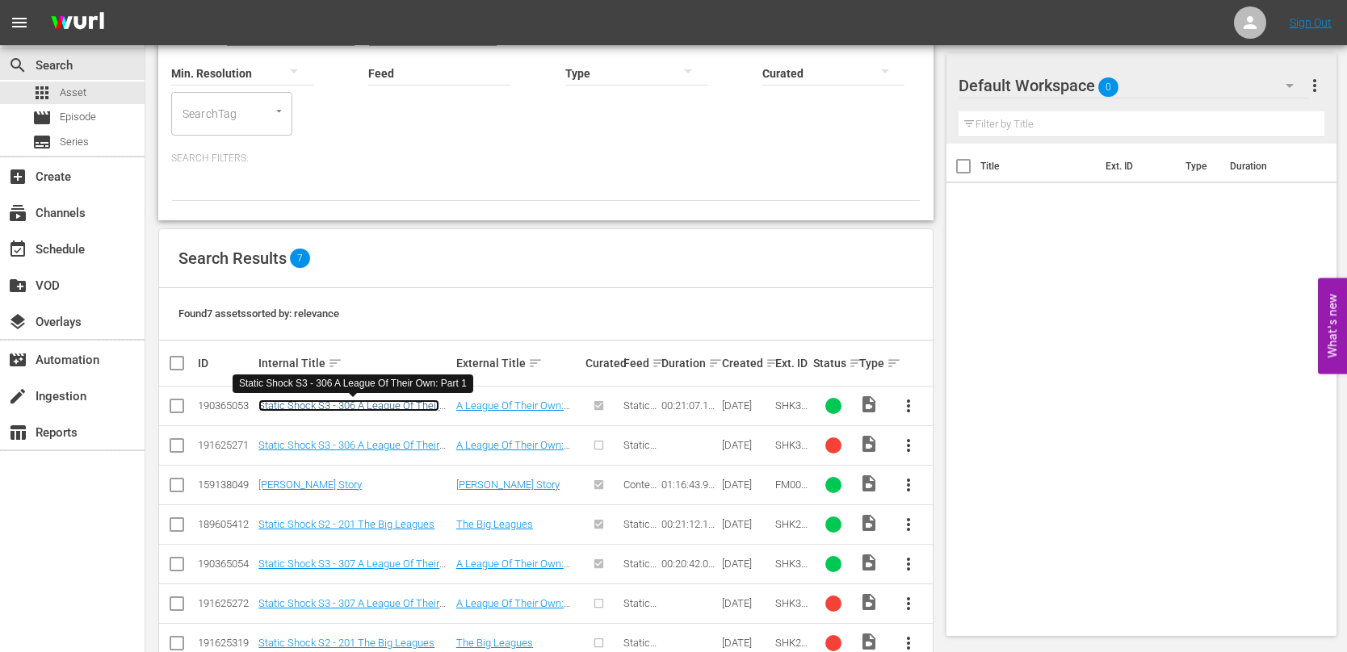
click at [413, 407] on link "Static Shock S3 - 306 A League Of Their Own: Part 1" at bounding box center [348, 412] width 181 height 24
